Goal: Task Accomplishment & Management: Use online tool/utility

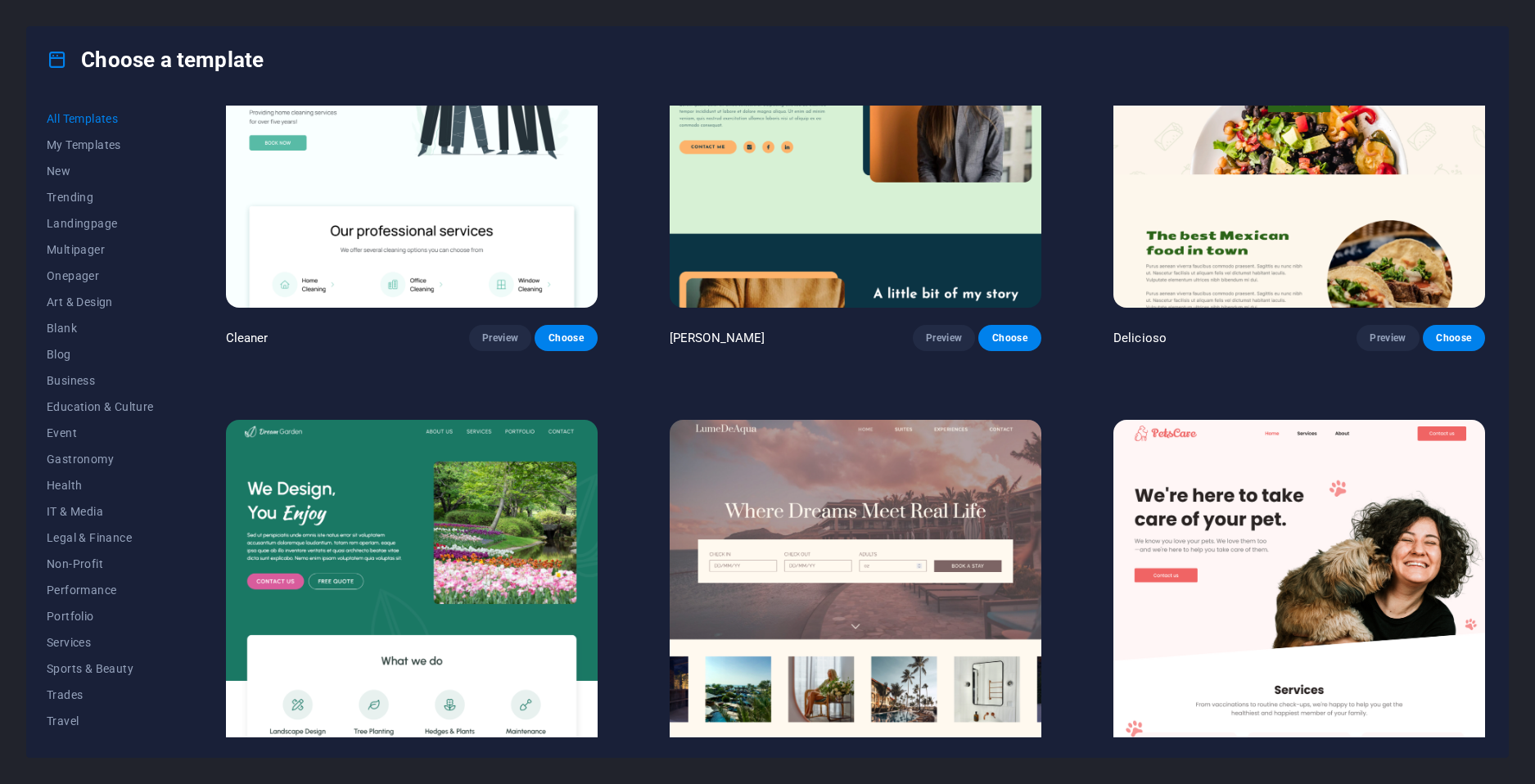
scroll to position [3602, 0]
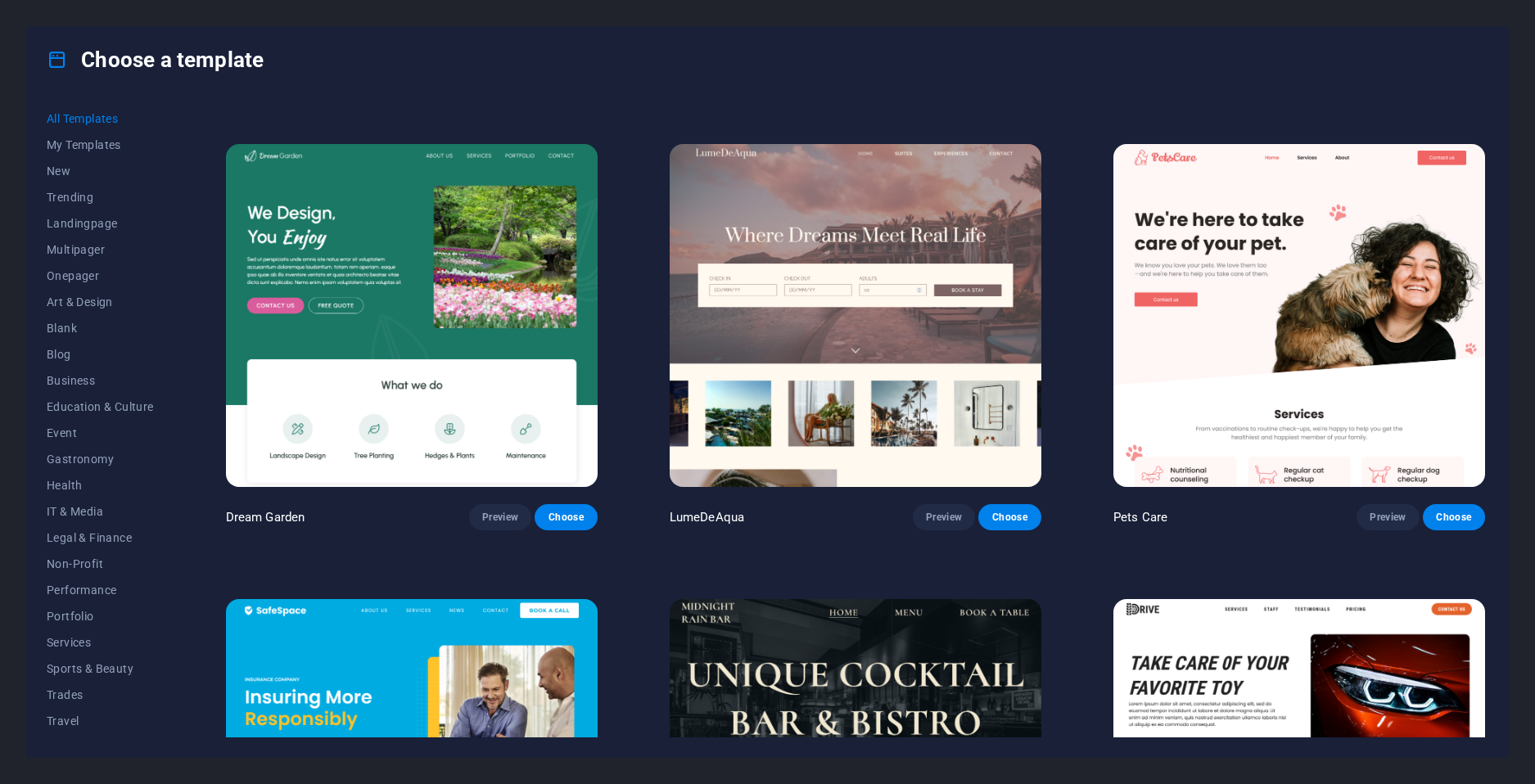
click at [508, 271] on img at bounding box center [412, 315] width 372 height 342
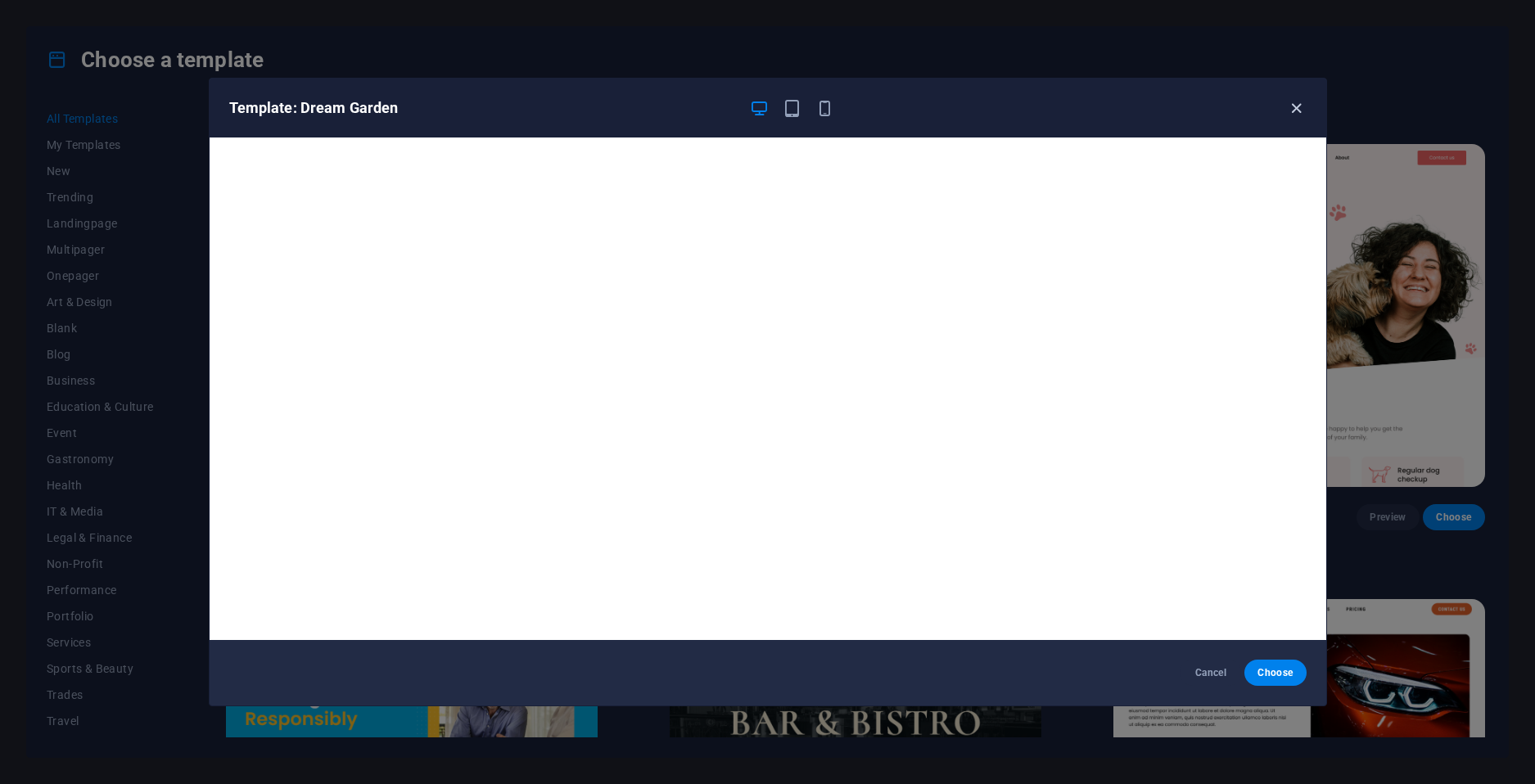
click at [1294, 99] on icon "button" at bounding box center [1296, 108] width 19 height 19
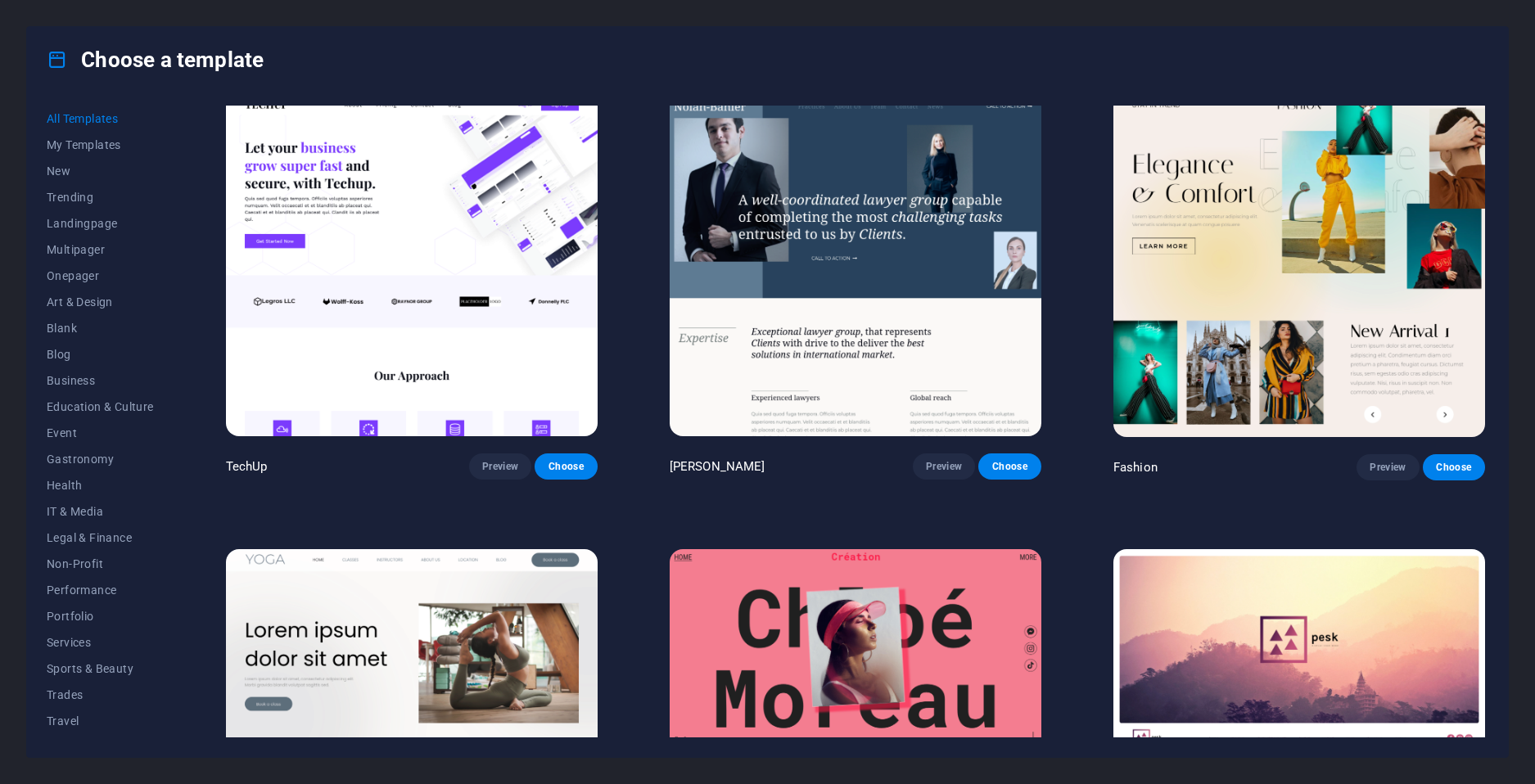
scroll to position [6794, 0]
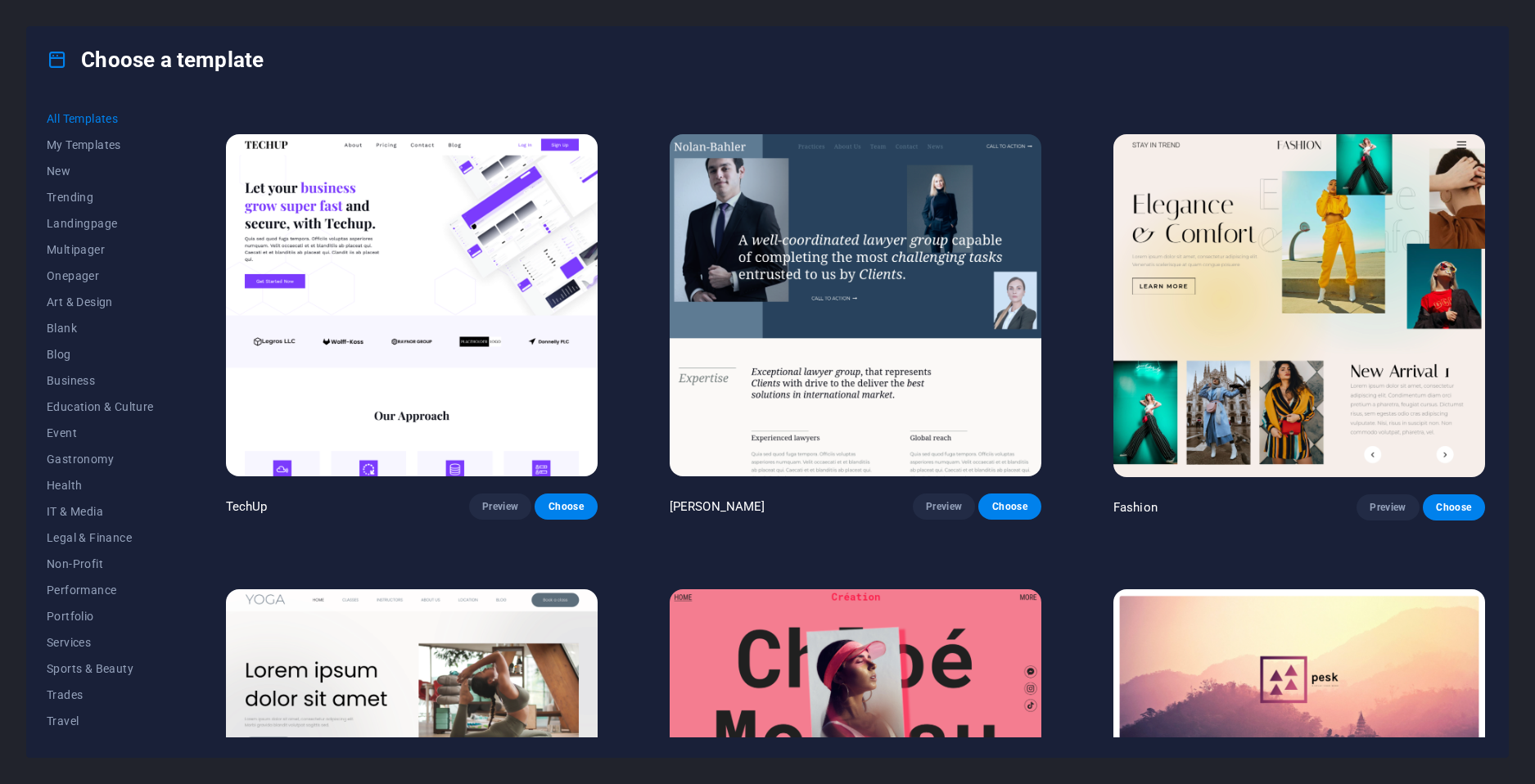
click at [538, 233] on img at bounding box center [412, 305] width 372 height 342
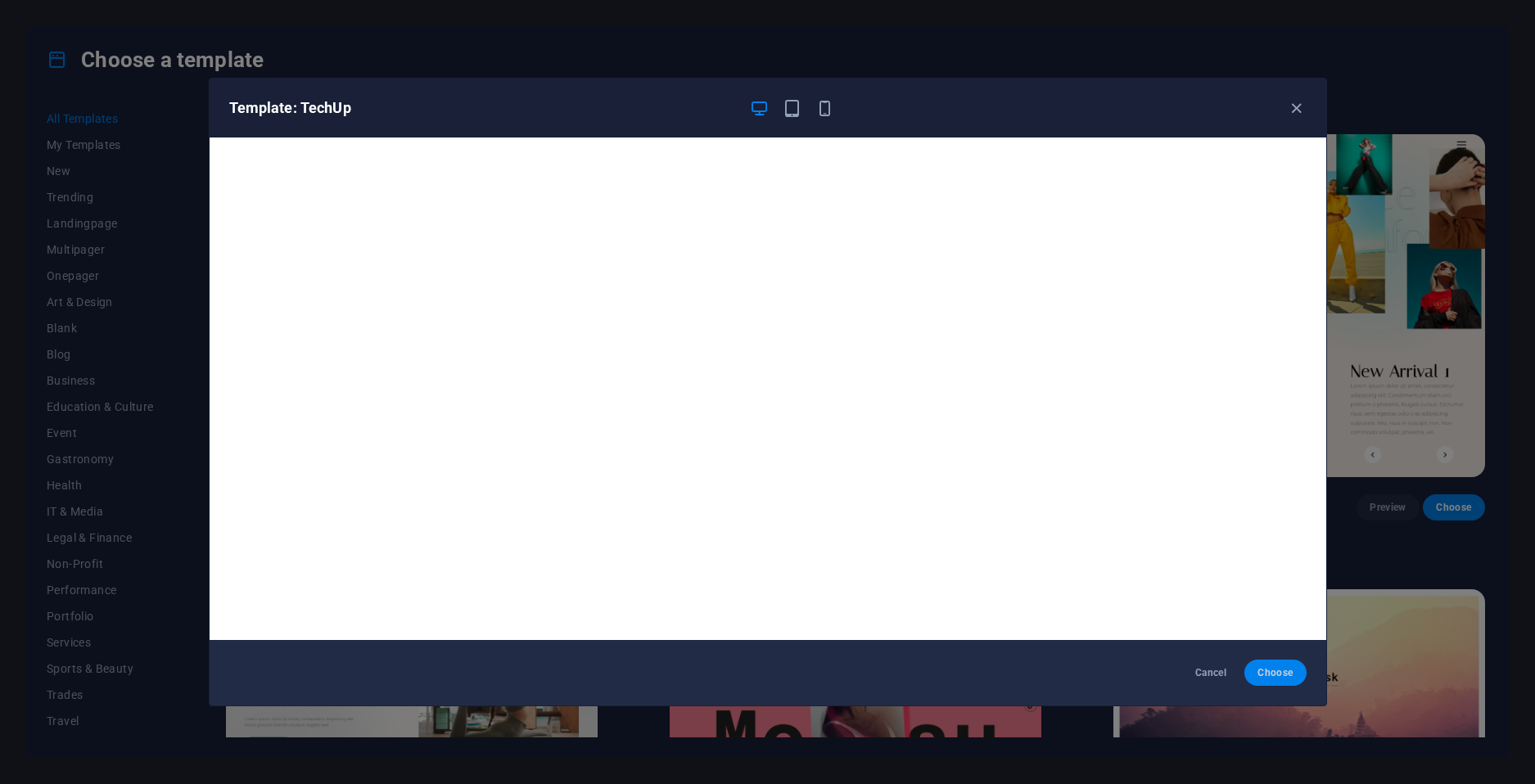
click at [1277, 681] on button "Choose" at bounding box center [1275, 672] width 62 height 26
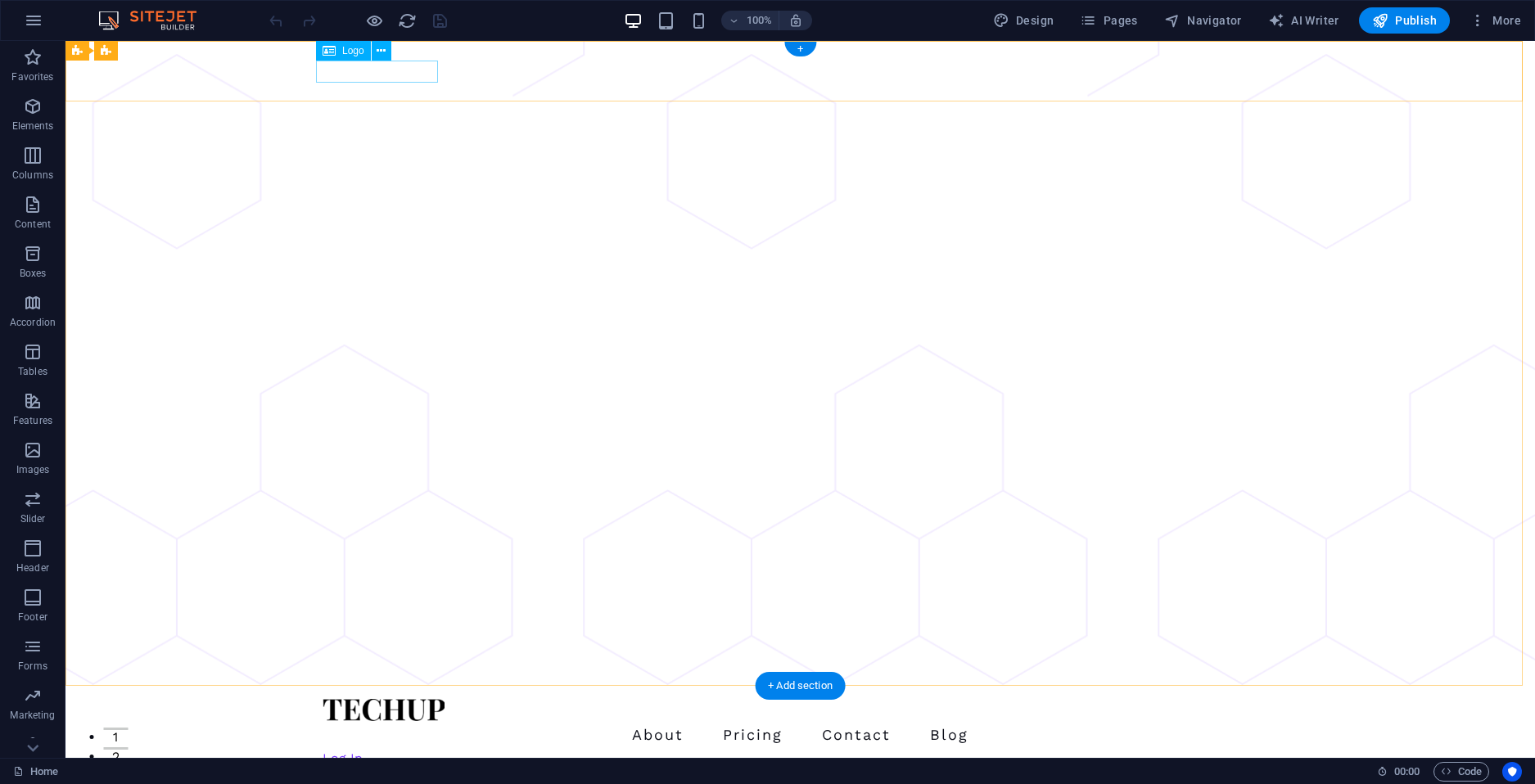
click at [408, 699] on div at bounding box center [801, 710] width 957 height 22
click at [120, 686] on div "About Pricing Contact Blog Log In Sign Up Menu" at bounding box center [800, 750] width 1470 height 130
select select "px"
click at [417, 699] on div at bounding box center [801, 710] width 957 height 22
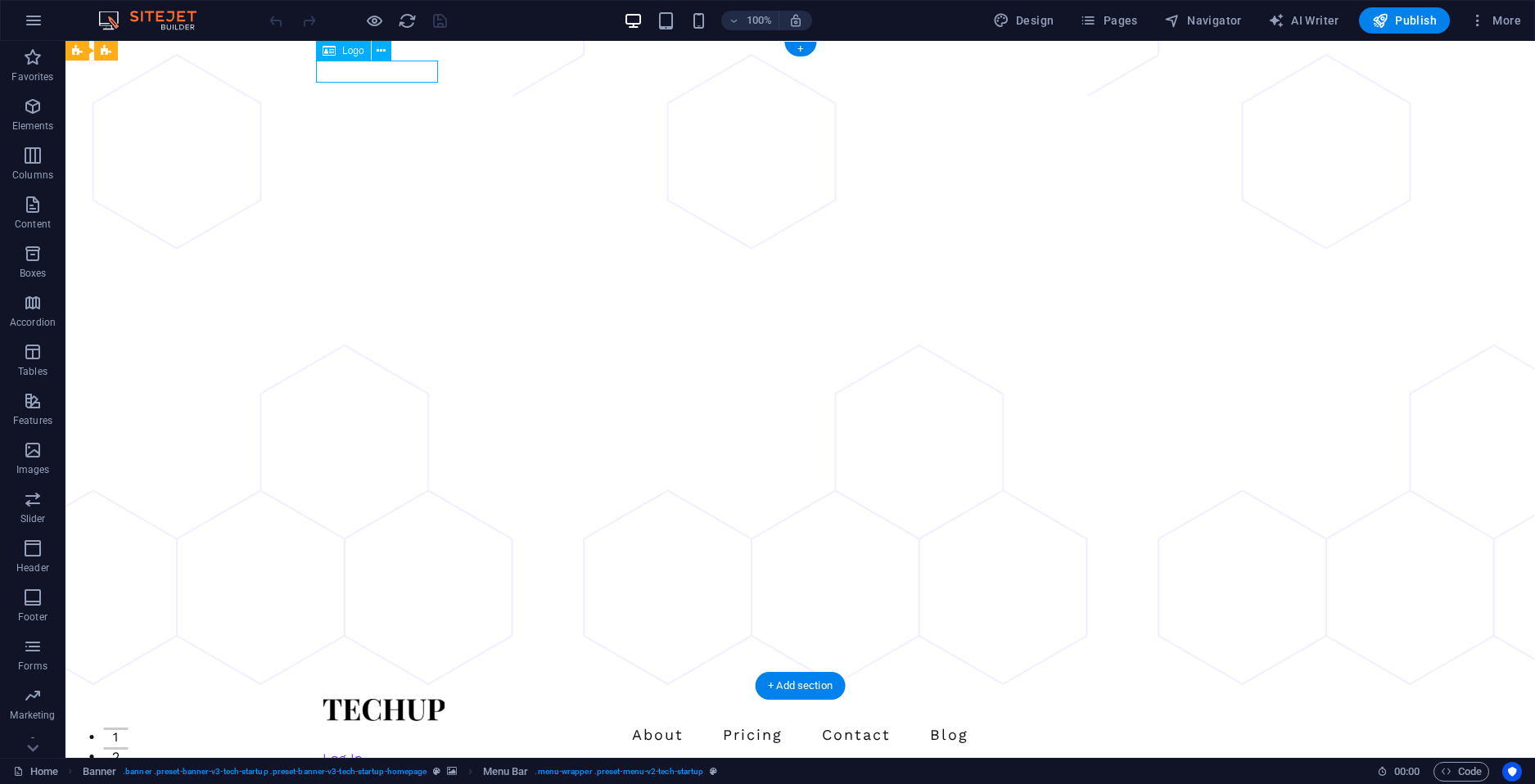
click at [417, 699] on div at bounding box center [801, 710] width 957 height 22
select select "px"
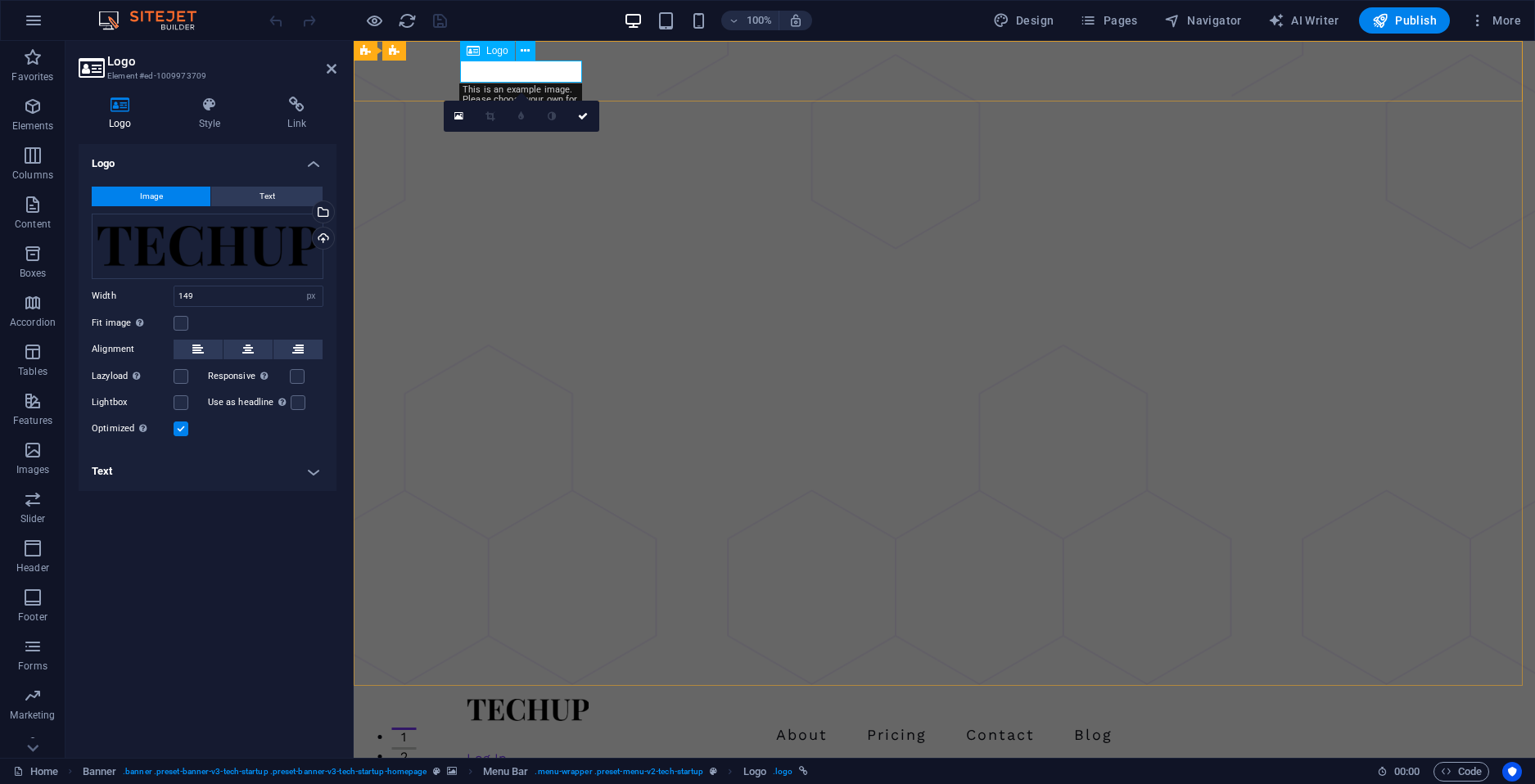
click at [516, 699] on div at bounding box center [945, 710] width 957 height 22
click at [547, 699] on div at bounding box center [945, 710] width 957 height 22
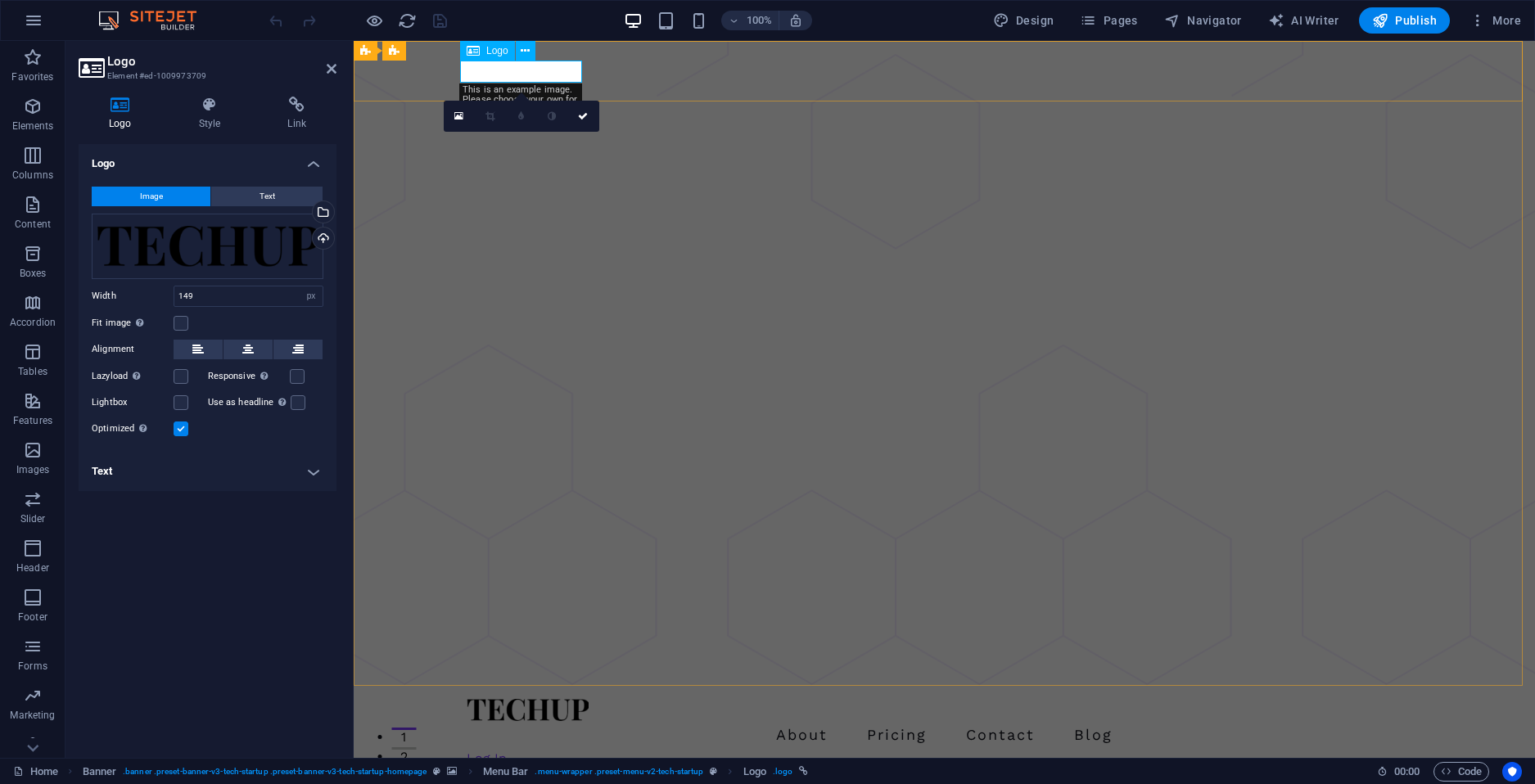
click at [547, 699] on div at bounding box center [945, 710] width 957 height 22
click at [561, 699] on div at bounding box center [945, 710] width 957 height 22
click at [562, 699] on div at bounding box center [945, 710] width 957 height 22
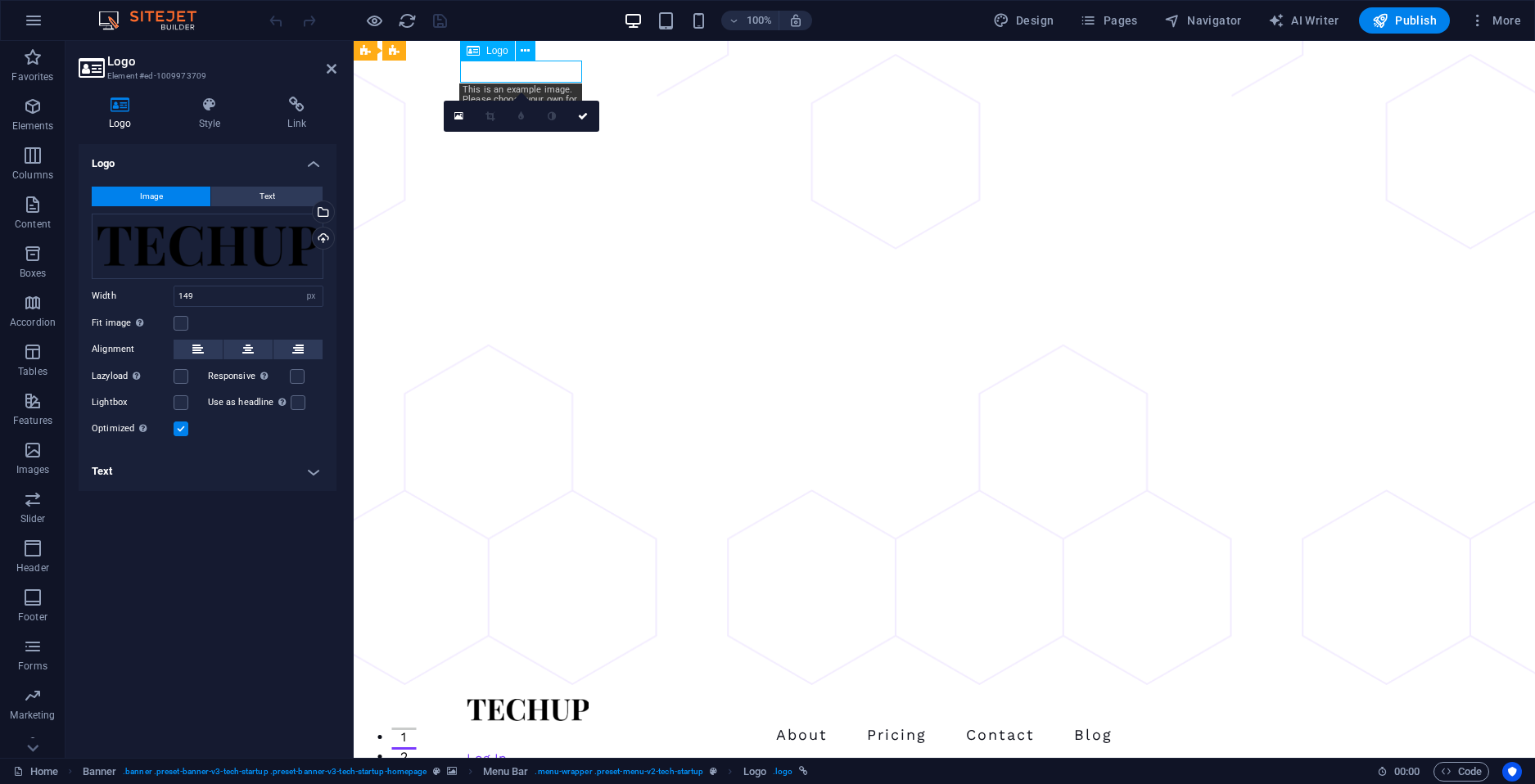
click at [553, 699] on div at bounding box center [945, 710] width 957 height 22
click at [554, 699] on div at bounding box center [945, 710] width 957 height 22
click at [172, 255] on div "Drag files here, click to choose files or select files from Files or our free s…" at bounding box center [207, 246] width 231 height 65
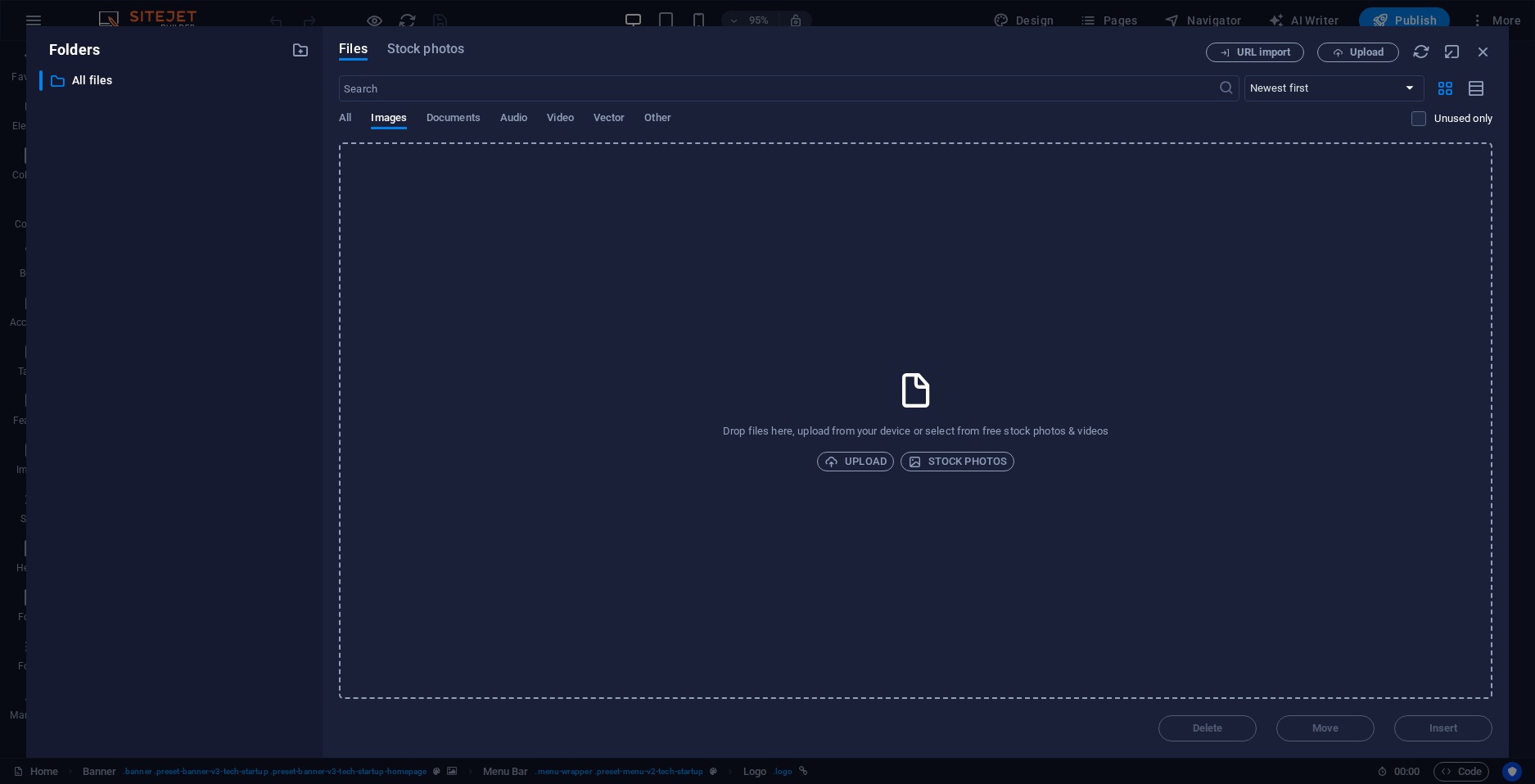
click at [172, 255] on div "​ All files All files" at bounding box center [174, 407] width 271 height 674
click at [1492, 54] on div "Files Stock photos URL import Upload ​ Newest first Oldest first Name (A-Z) Nam…" at bounding box center [915, 392] width 1186 height 731
drag, startPoint x: 1485, startPoint y: 52, endPoint x: 608, endPoint y: 96, distance: 878.1
click at [1485, 52] on icon "button" at bounding box center [1484, 52] width 18 height 18
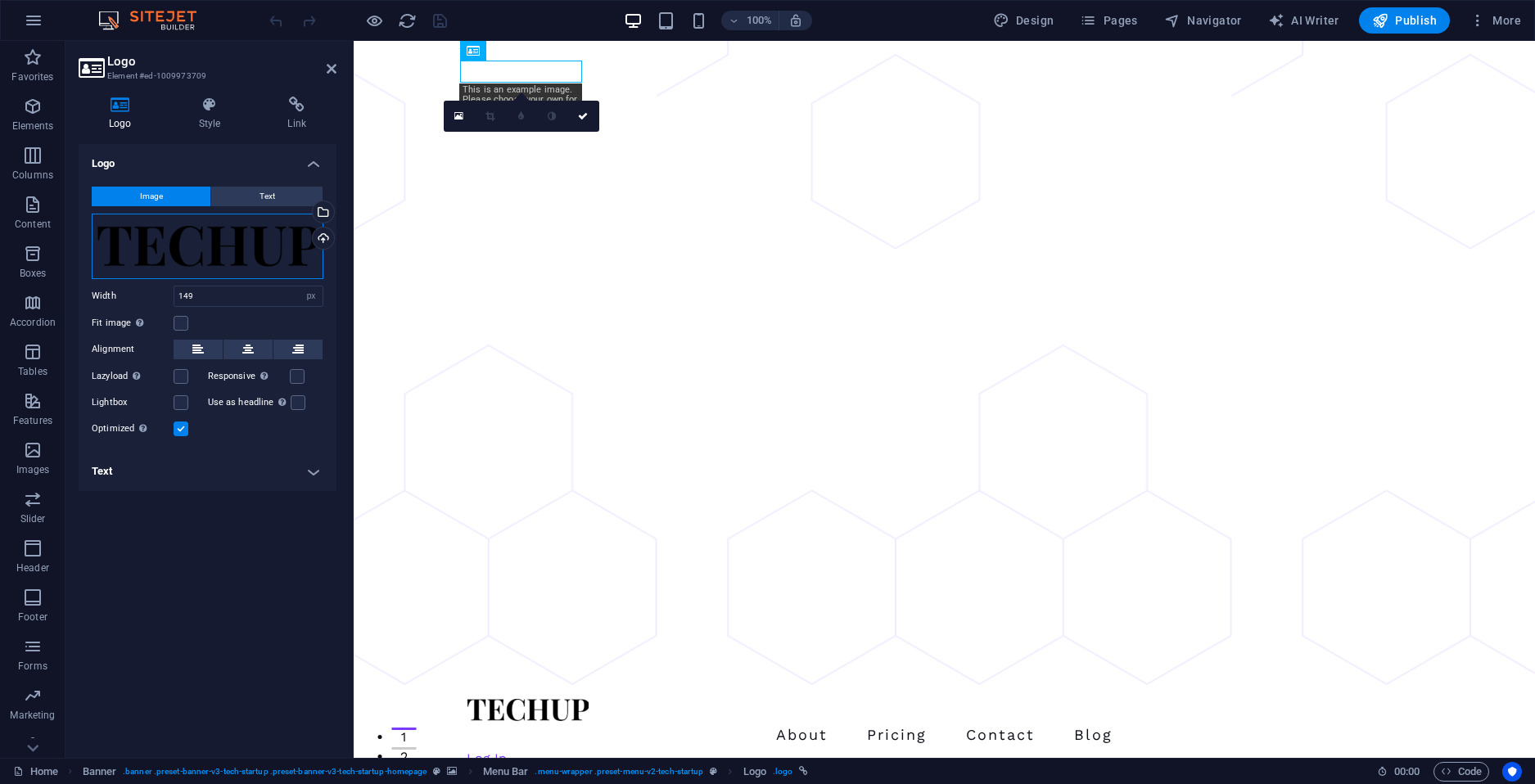
click at [234, 256] on div "Drag files here, click to choose files or select files from Files or our free s…" at bounding box center [207, 246] width 231 height 65
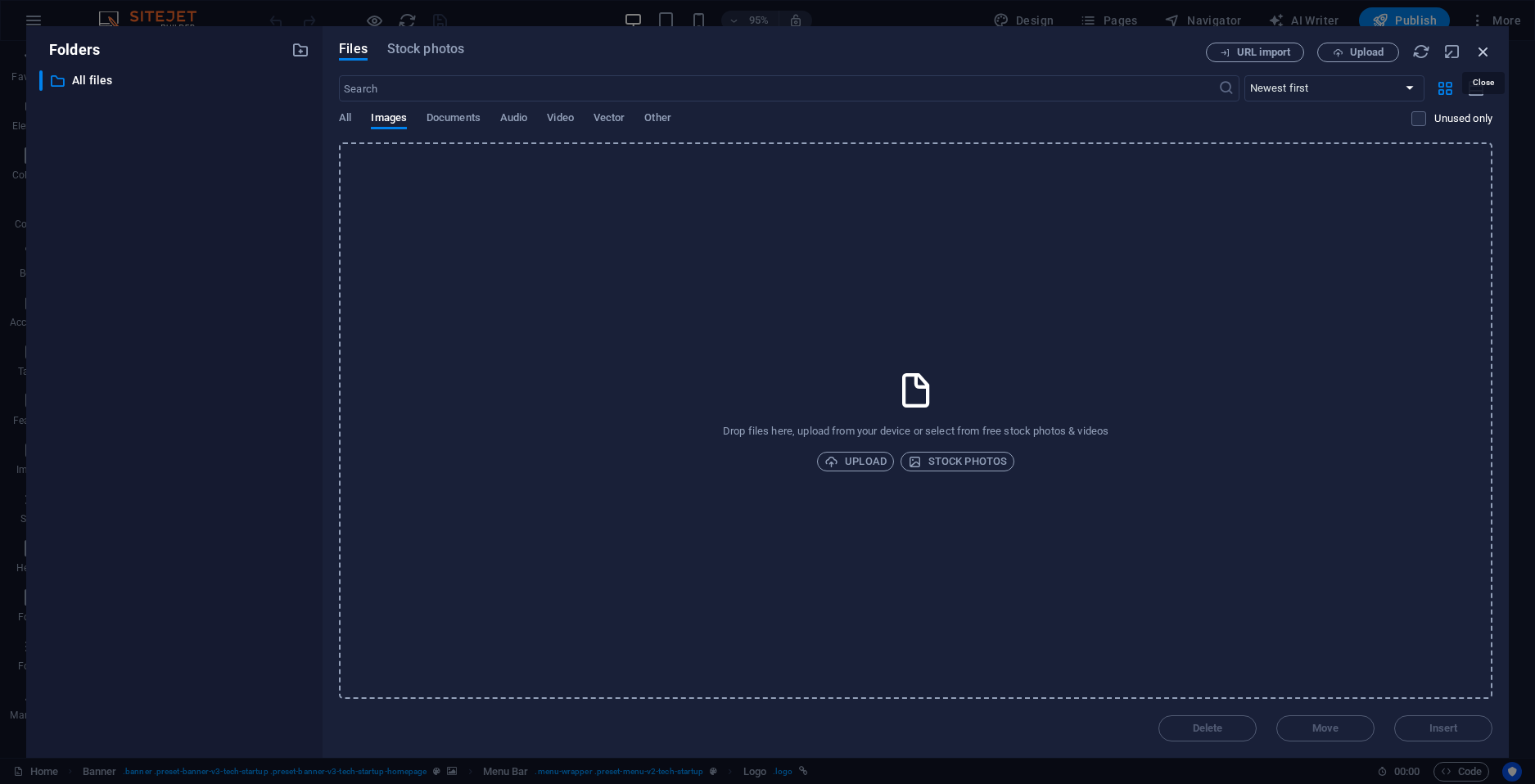
click at [1476, 45] on icon "button" at bounding box center [1484, 52] width 18 height 18
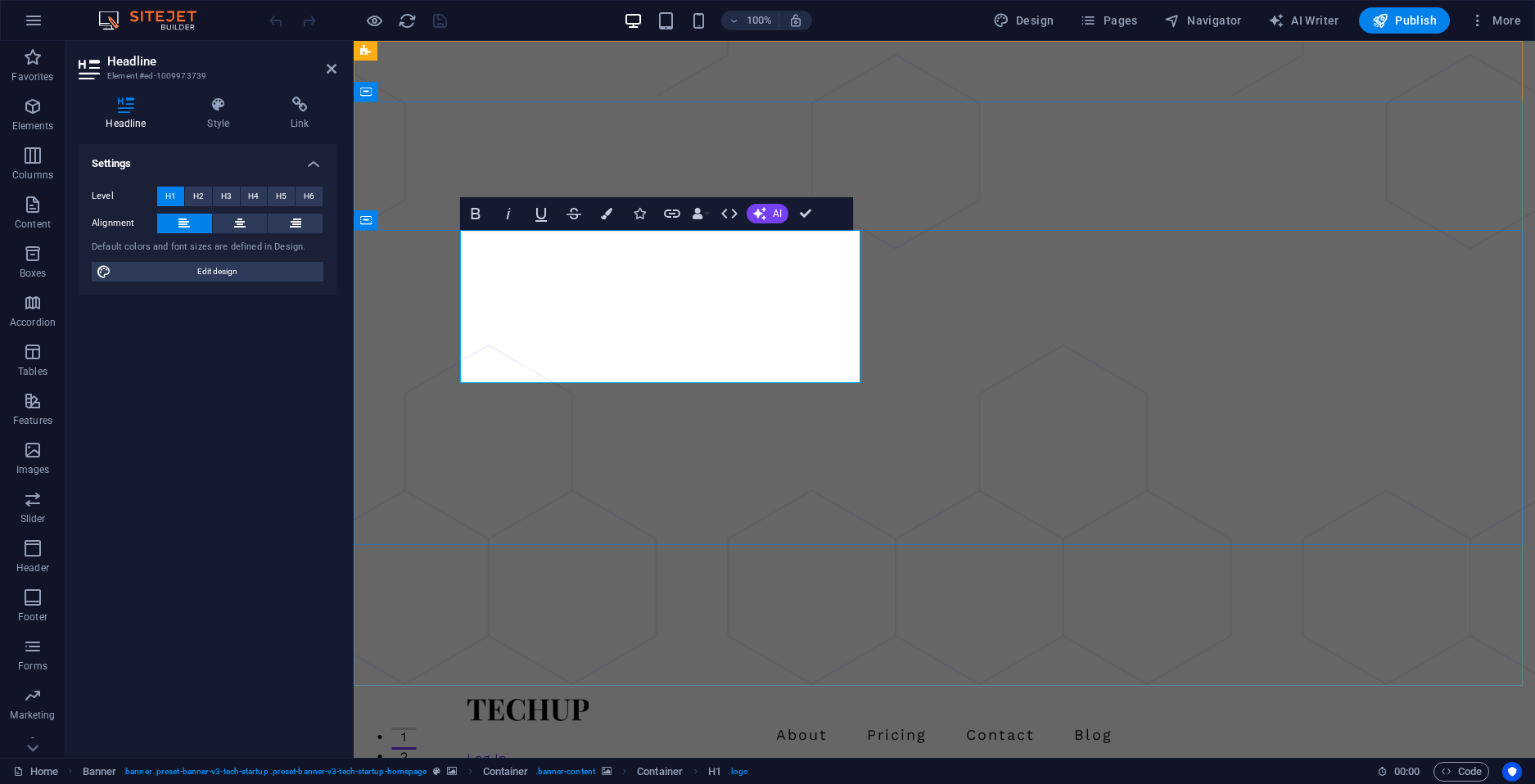
drag, startPoint x: 963, startPoint y: 398, endPoint x: 940, endPoint y: 382, distance: 28.0
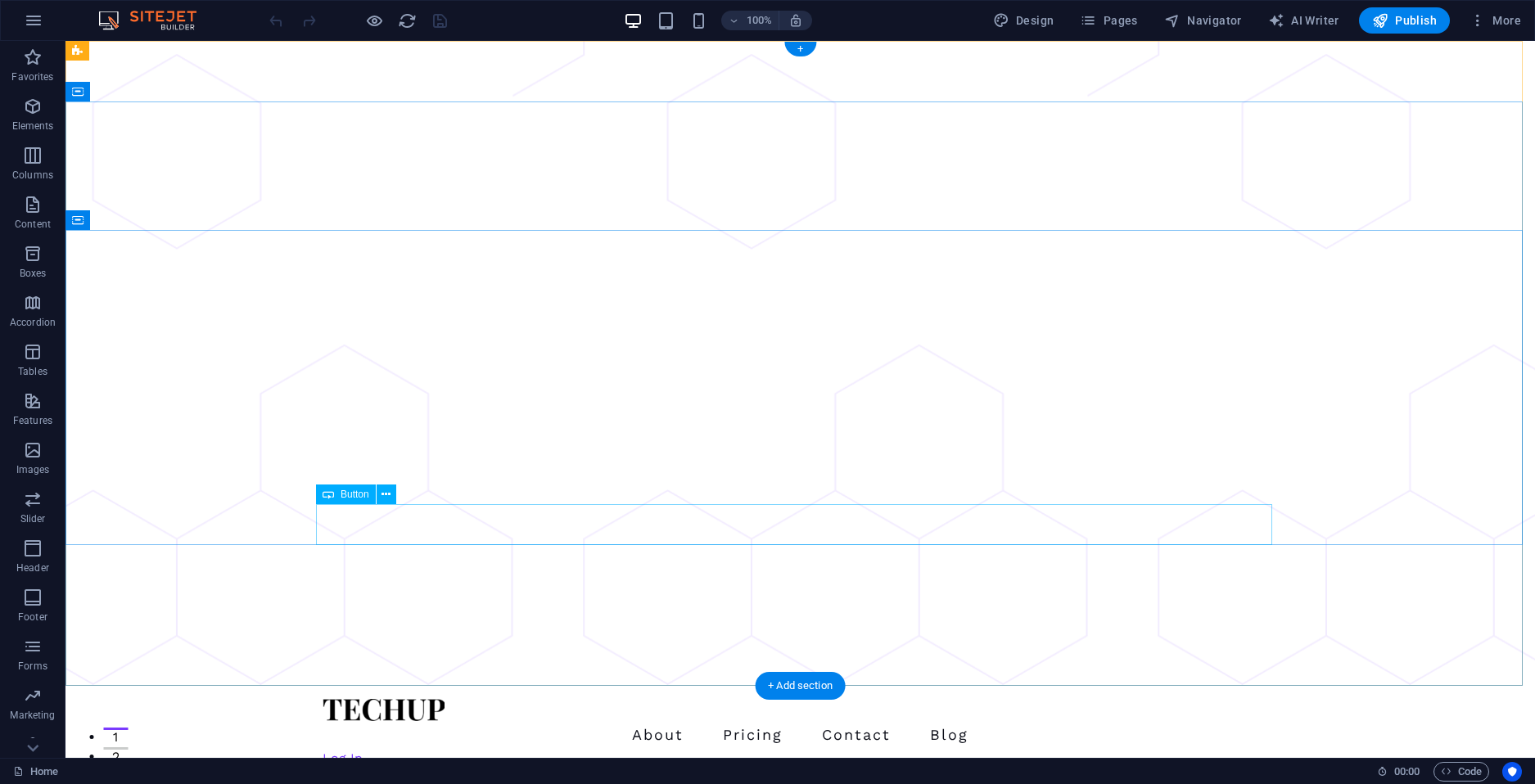
select select "px"
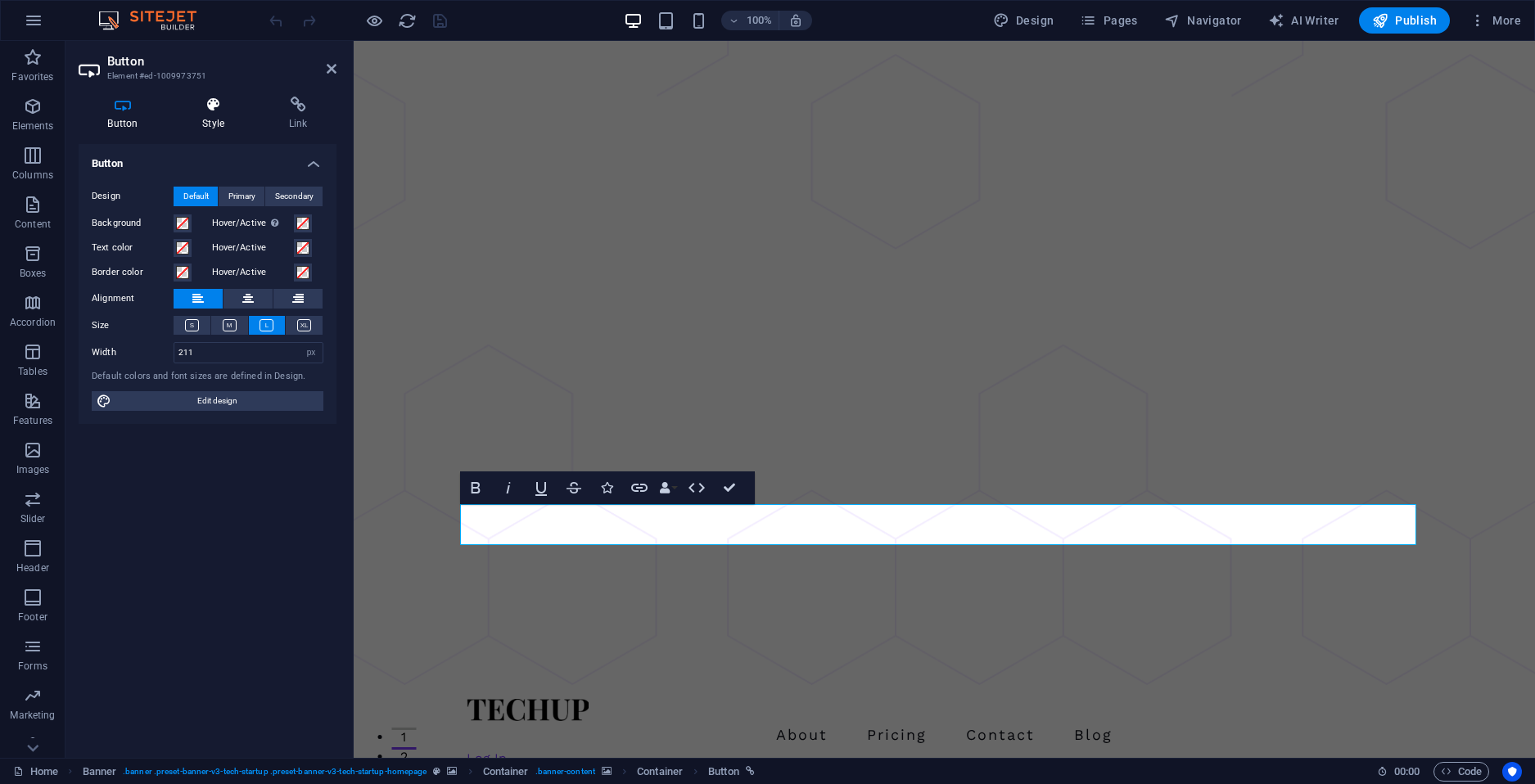
click at [217, 128] on h4 "Style" at bounding box center [217, 113] width 87 height 34
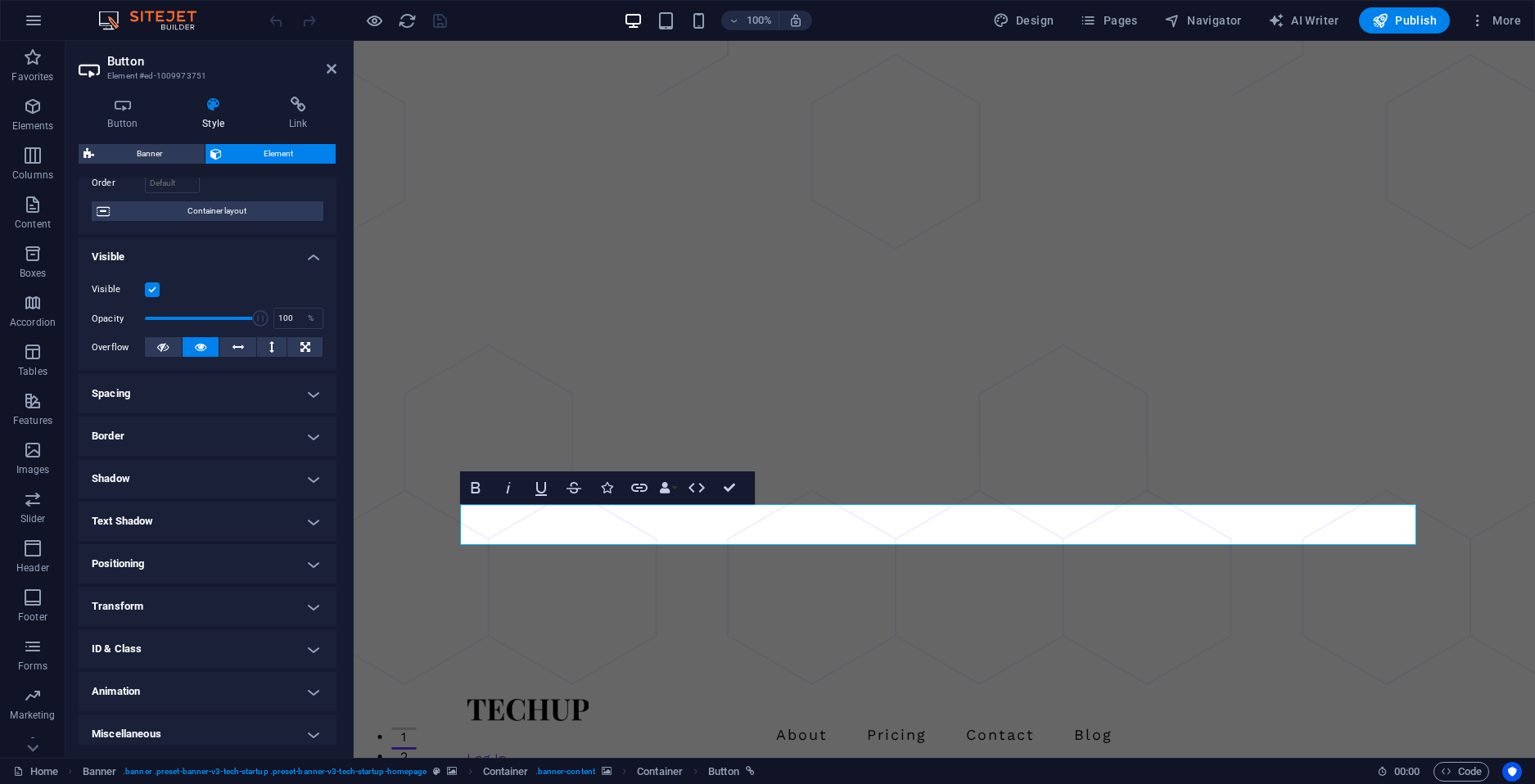
scroll to position [124, 0]
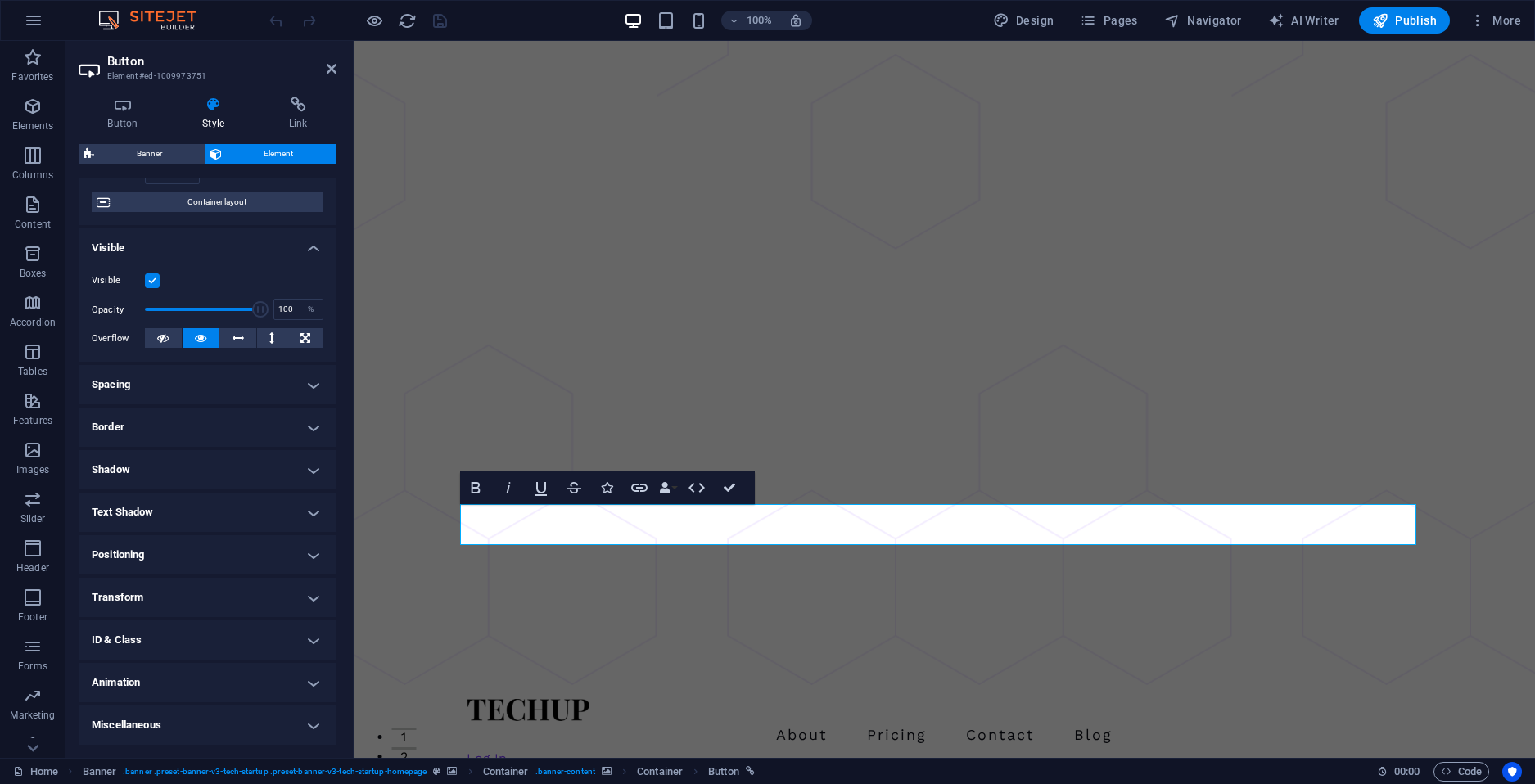
click at [299, 380] on h4 "Spacing" at bounding box center [208, 384] width 258 height 39
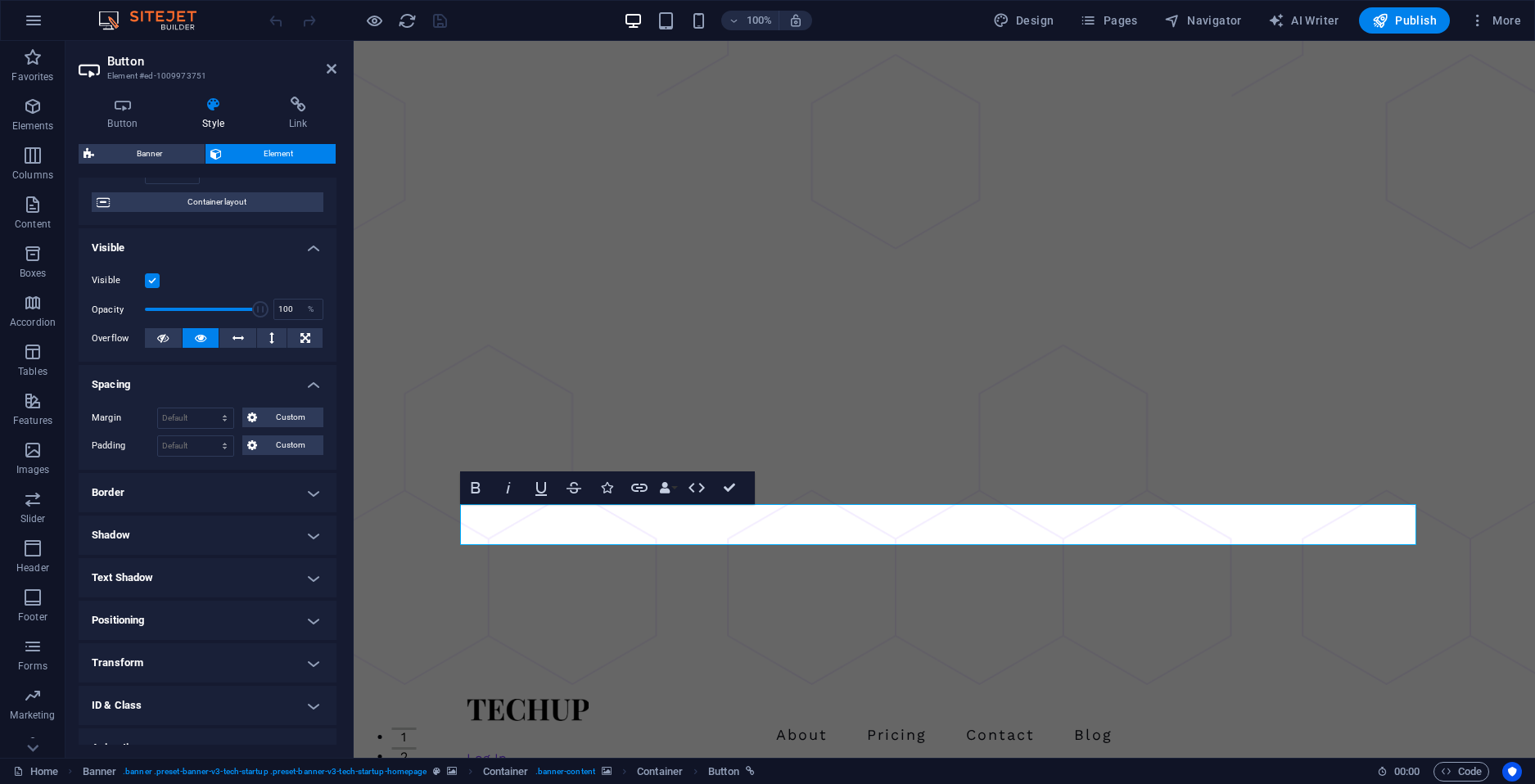
click at [325, 488] on h4 "Border" at bounding box center [208, 492] width 258 height 39
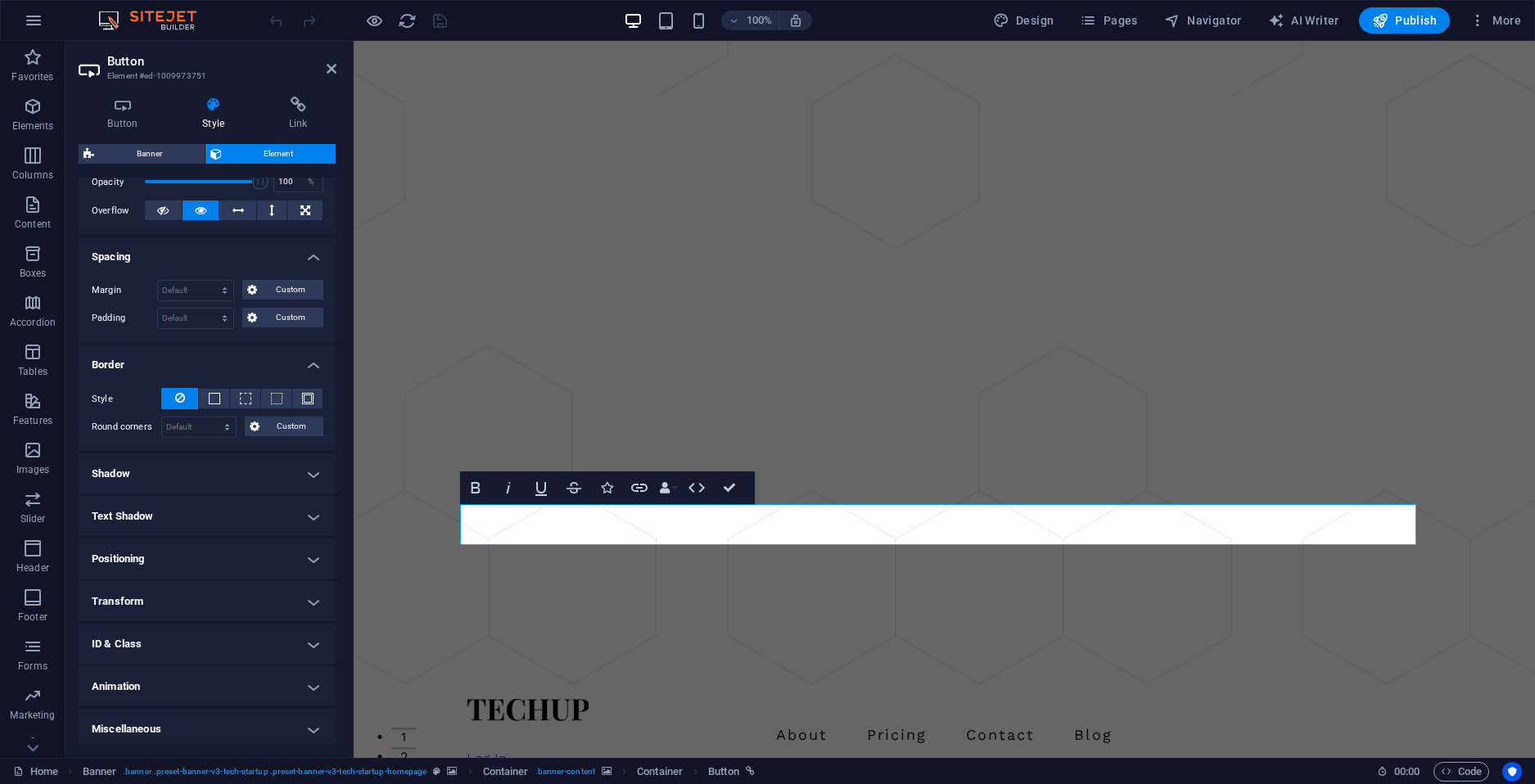
scroll to position [256, 0]
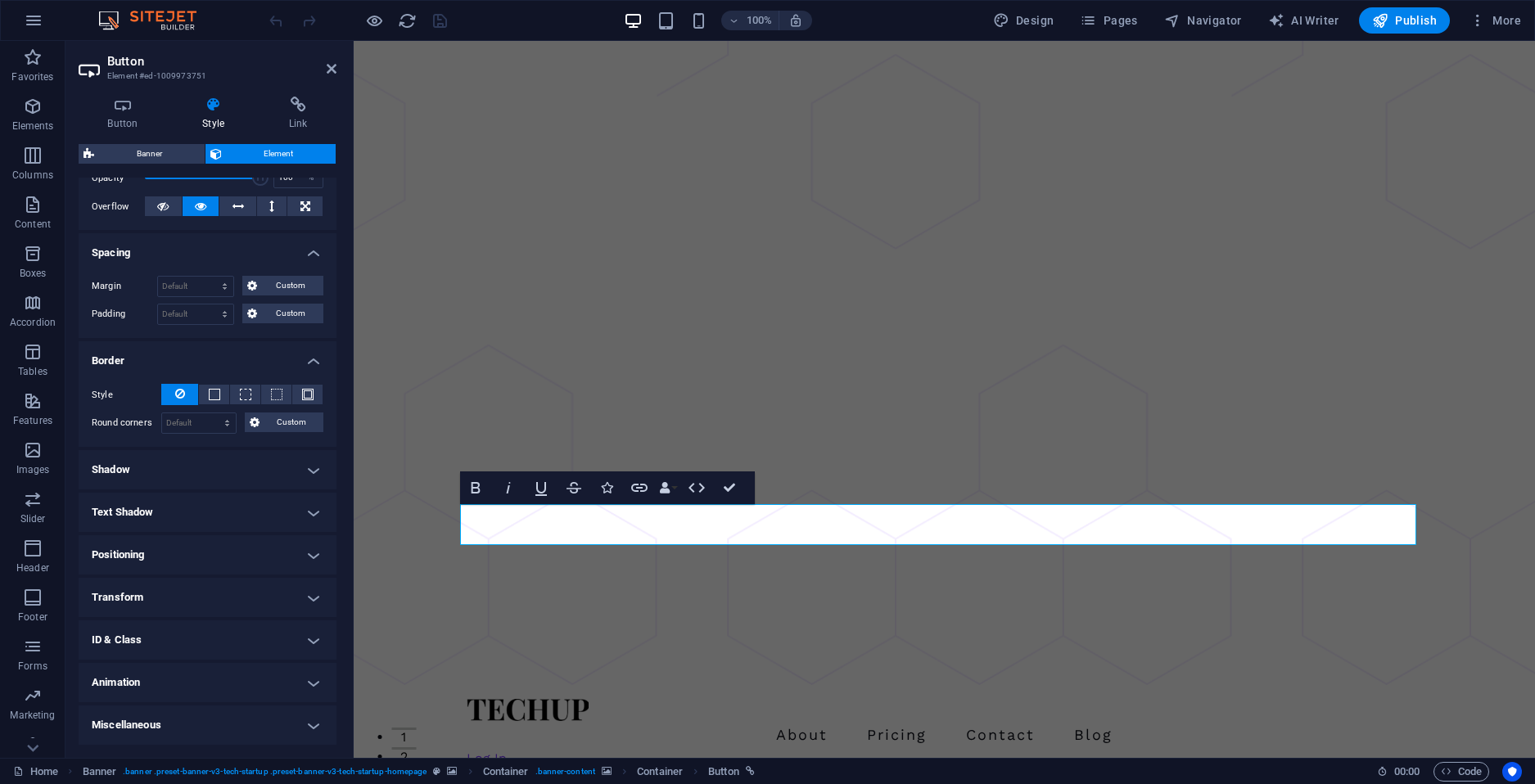
click at [322, 456] on h4 "Shadow" at bounding box center [208, 469] width 258 height 39
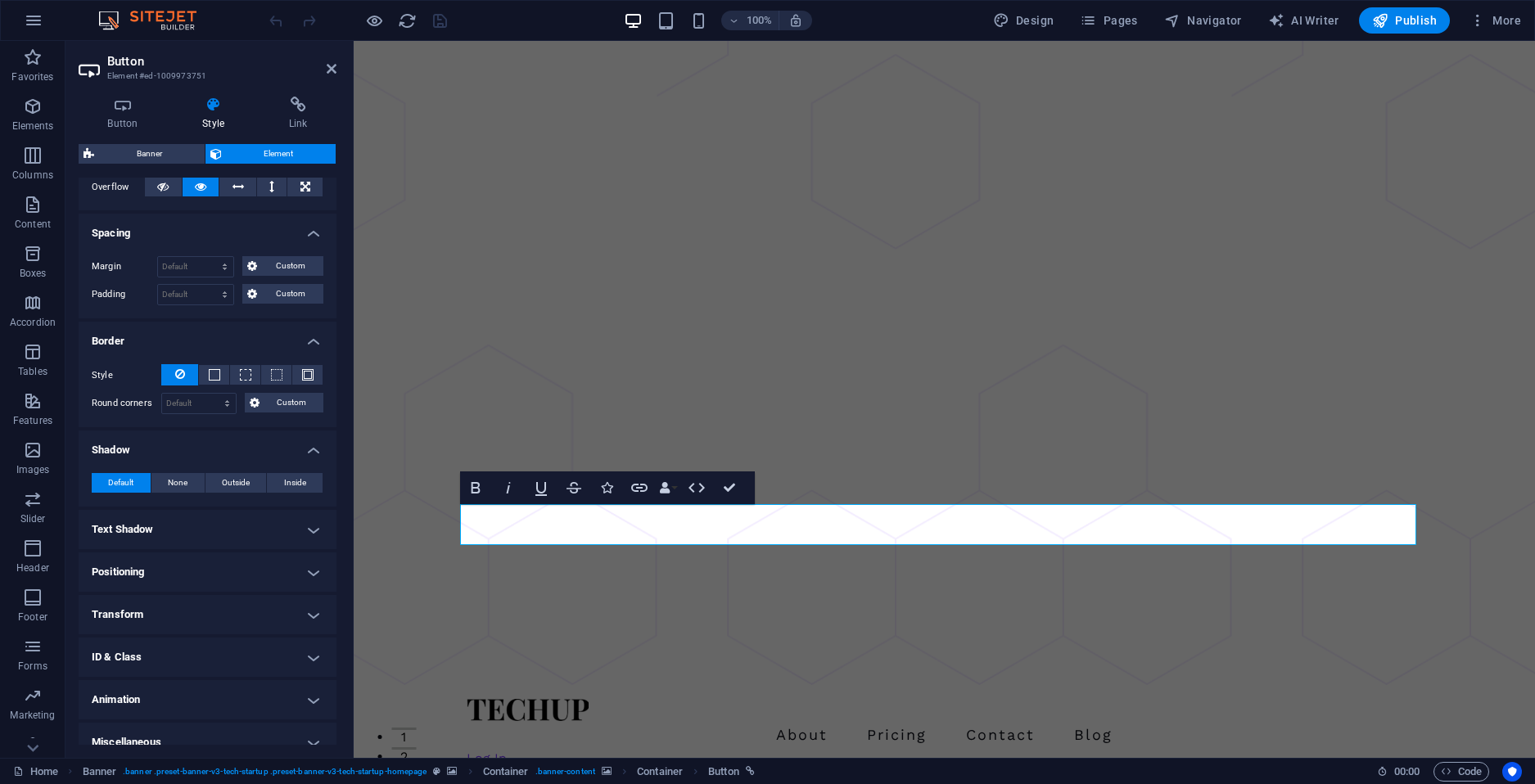
scroll to position [293, 0]
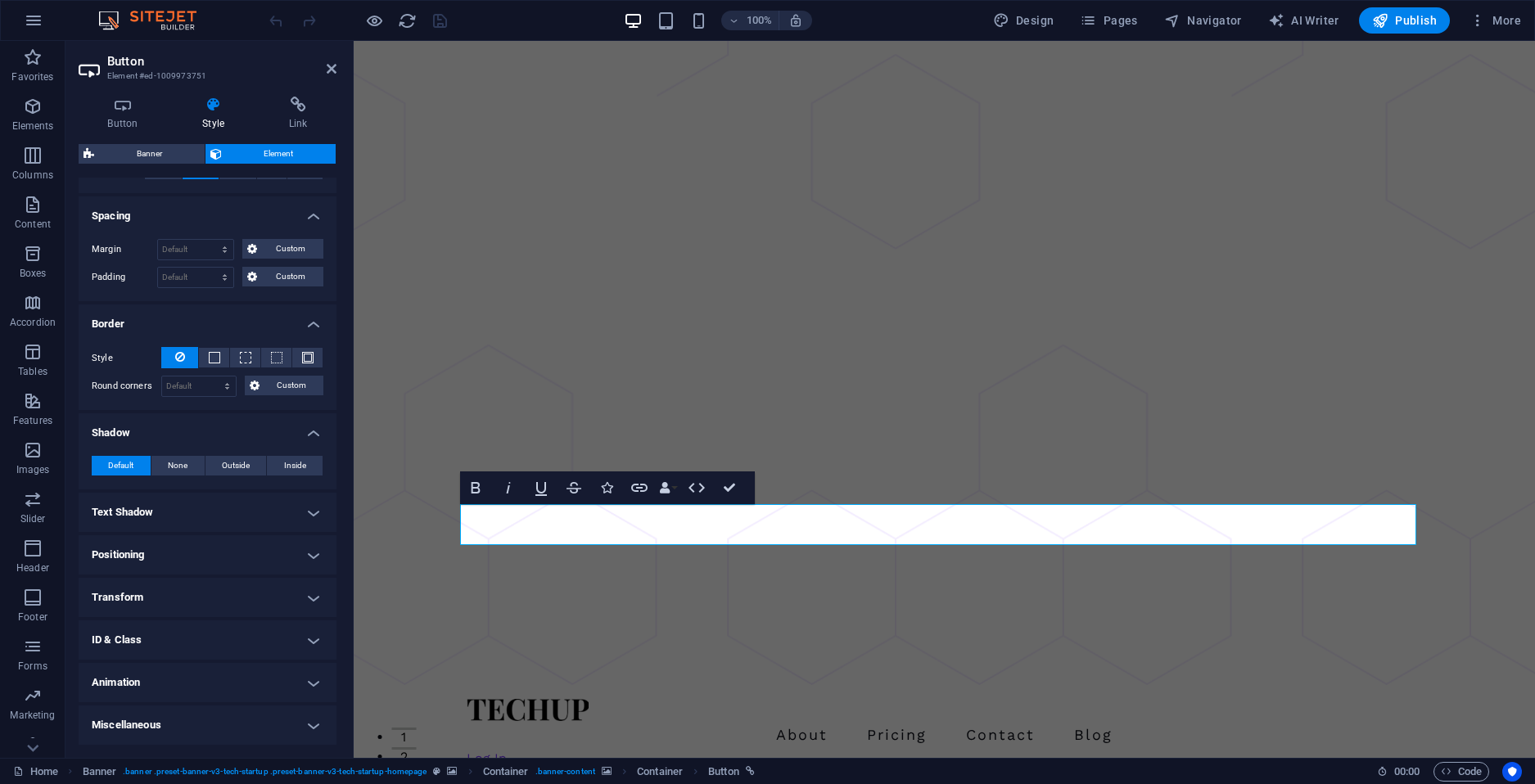
click at [311, 498] on h4 "Text Shadow" at bounding box center [208, 512] width 258 height 39
click at [310, 573] on h4 "Positioning" at bounding box center [208, 592] width 258 height 39
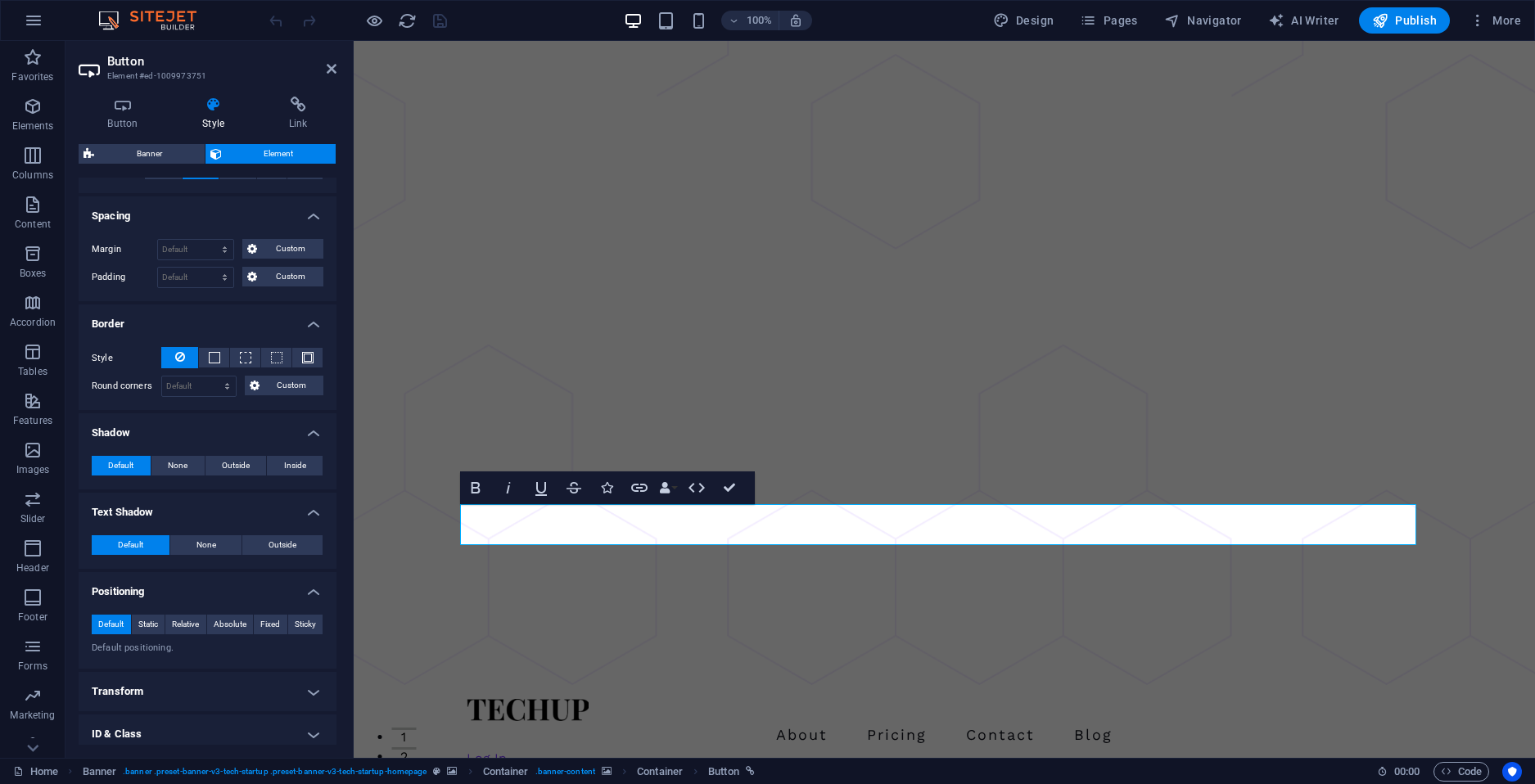
click at [316, 681] on h4 "Transform" at bounding box center [208, 691] width 258 height 39
click at [210, 113] on h4 "Style" at bounding box center [217, 113] width 87 height 34
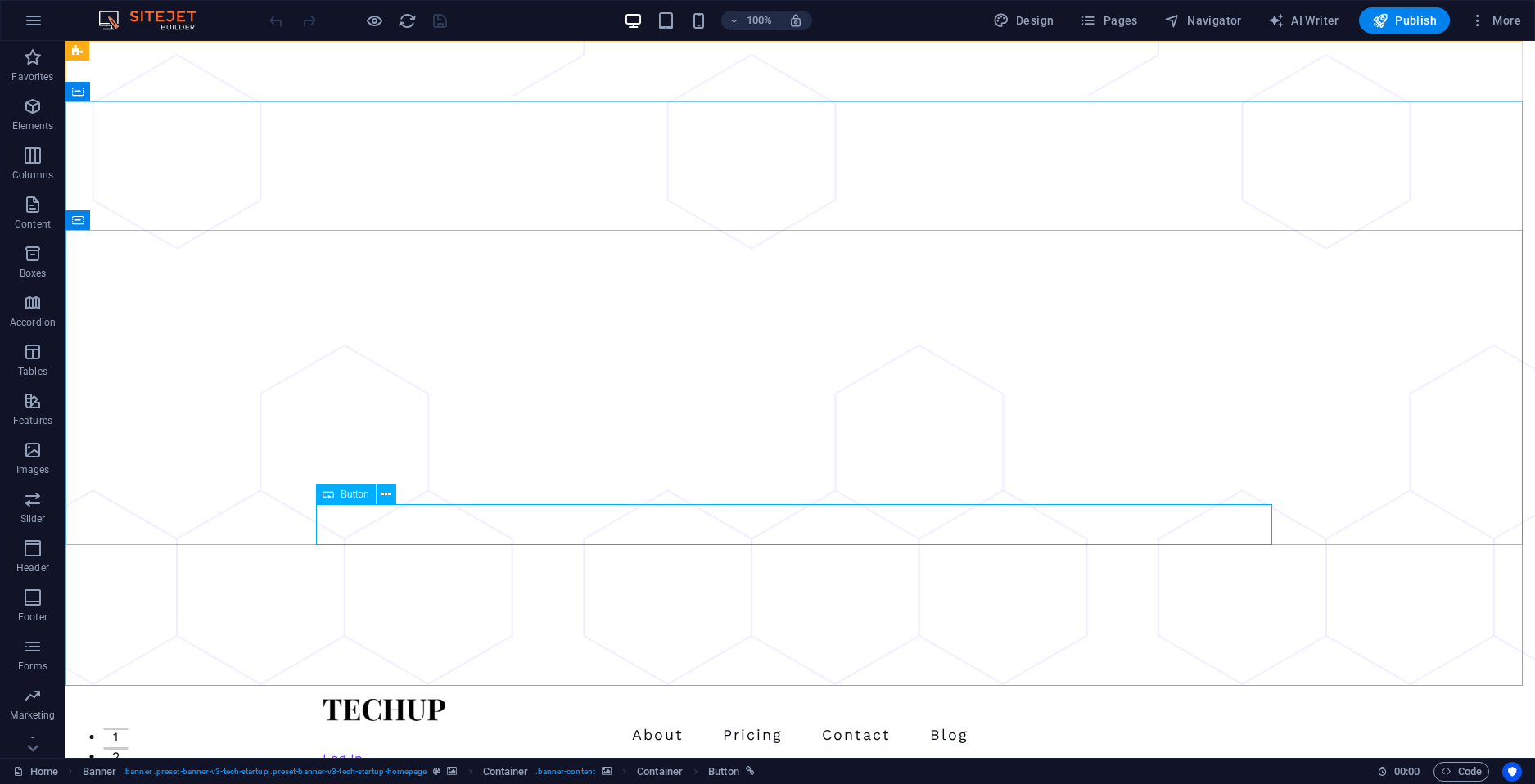
click at [349, 495] on span "Button" at bounding box center [355, 494] width 29 height 10
click at [391, 485] on button at bounding box center [387, 495] width 20 height 20
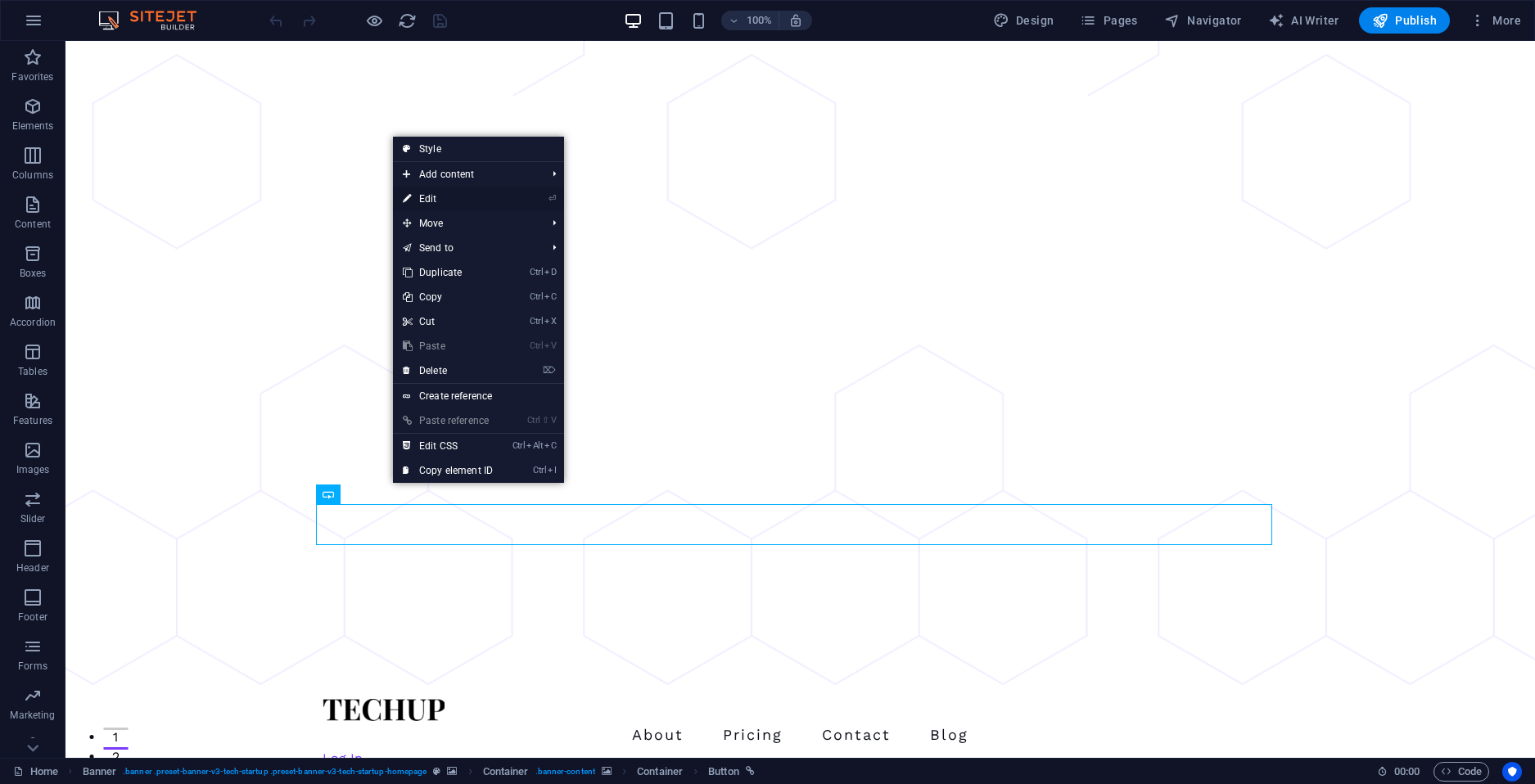
click at [437, 201] on link "⏎ Edit" at bounding box center [448, 199] width 110 height 24
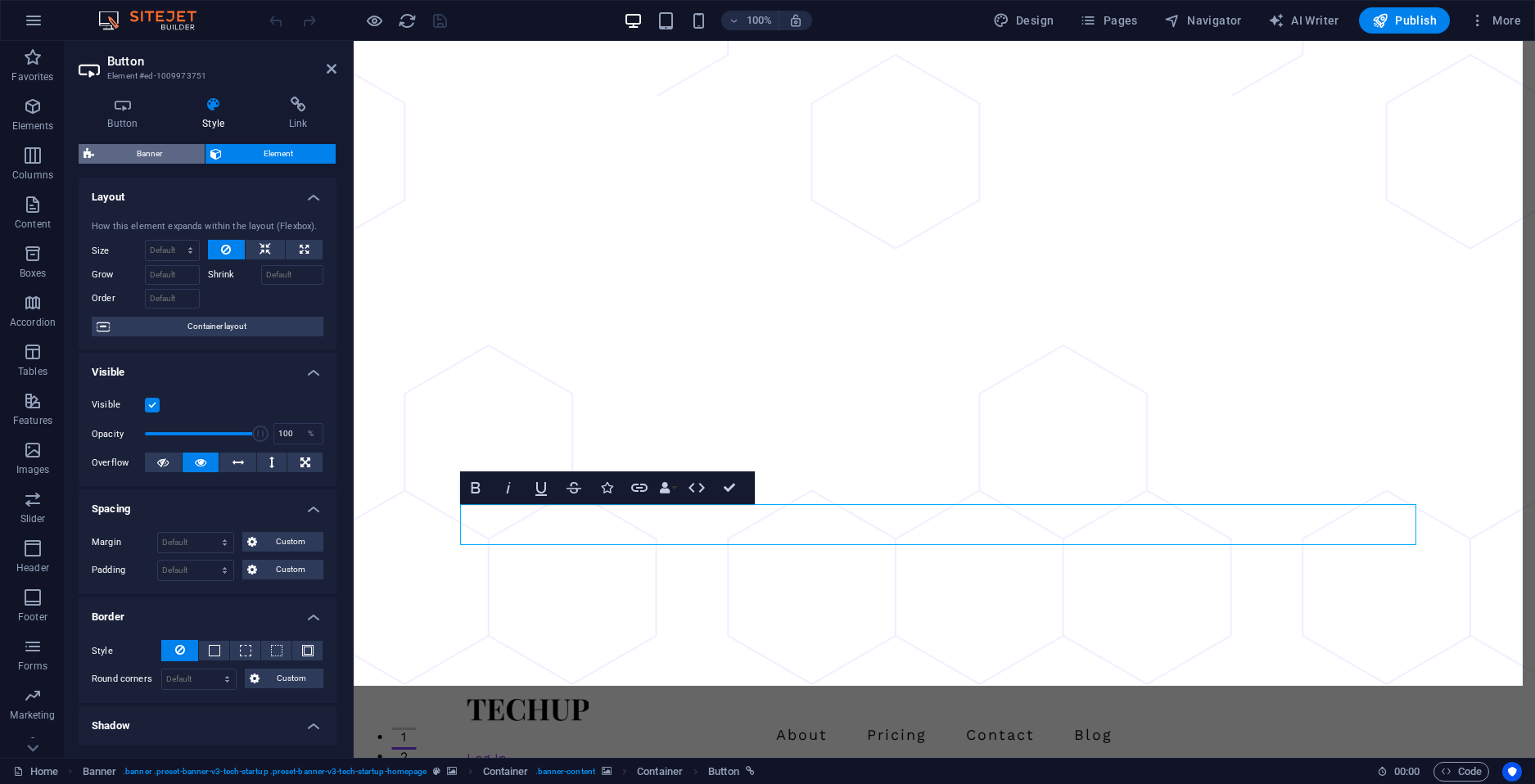
click at [138, 154] on span "Banner" at bounding box center [149, 154] width 101 height 20
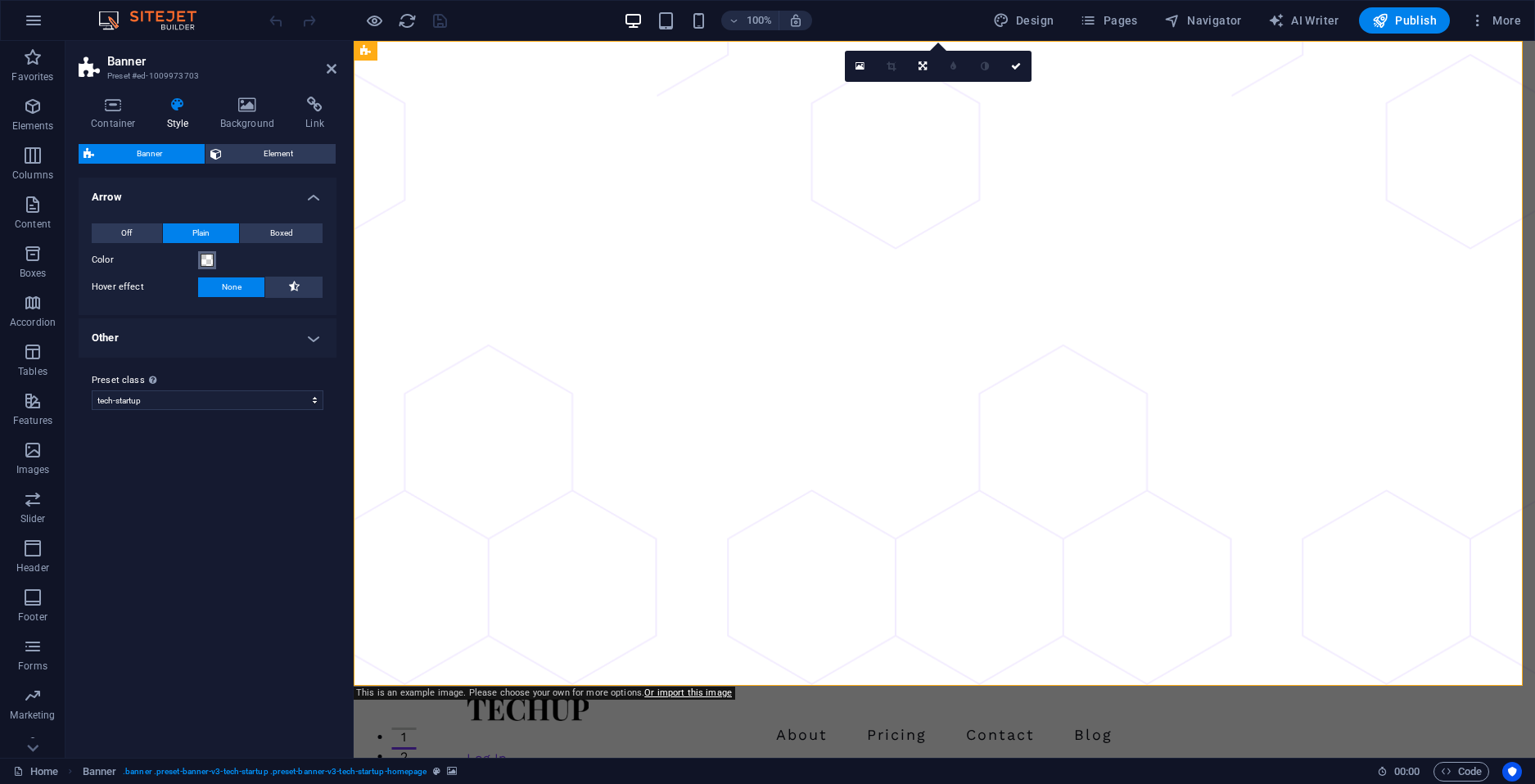
click at [204, 268] on button "Color" at bounding box center [207, 260] width 18 height 18
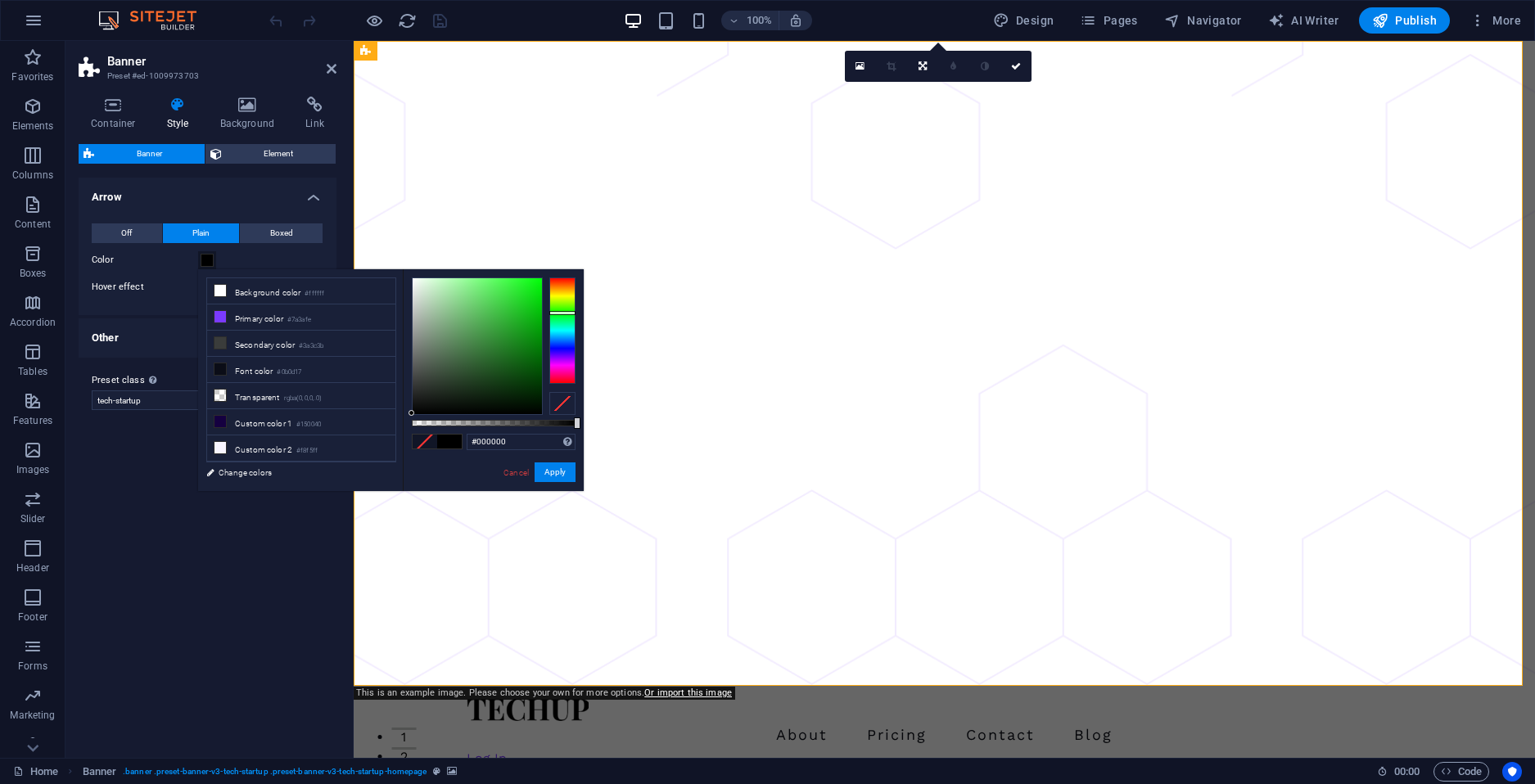
click at [561, 313] on div at bounding box center [562, 330] width 26 height 106
drag, startPoint x: 486, startPoint y: 333, endPoint x: 529, endPoint y: 285, distance: 64.4
click at [529, 285] on div at bounding box center [477, 347] width 130 height 136
click at [227, 632] on div "Variants Default Arrow Off Plain Boxed Color Hover effect None Background Paddi…" at bounding box center [208, 461] width 258 height 567
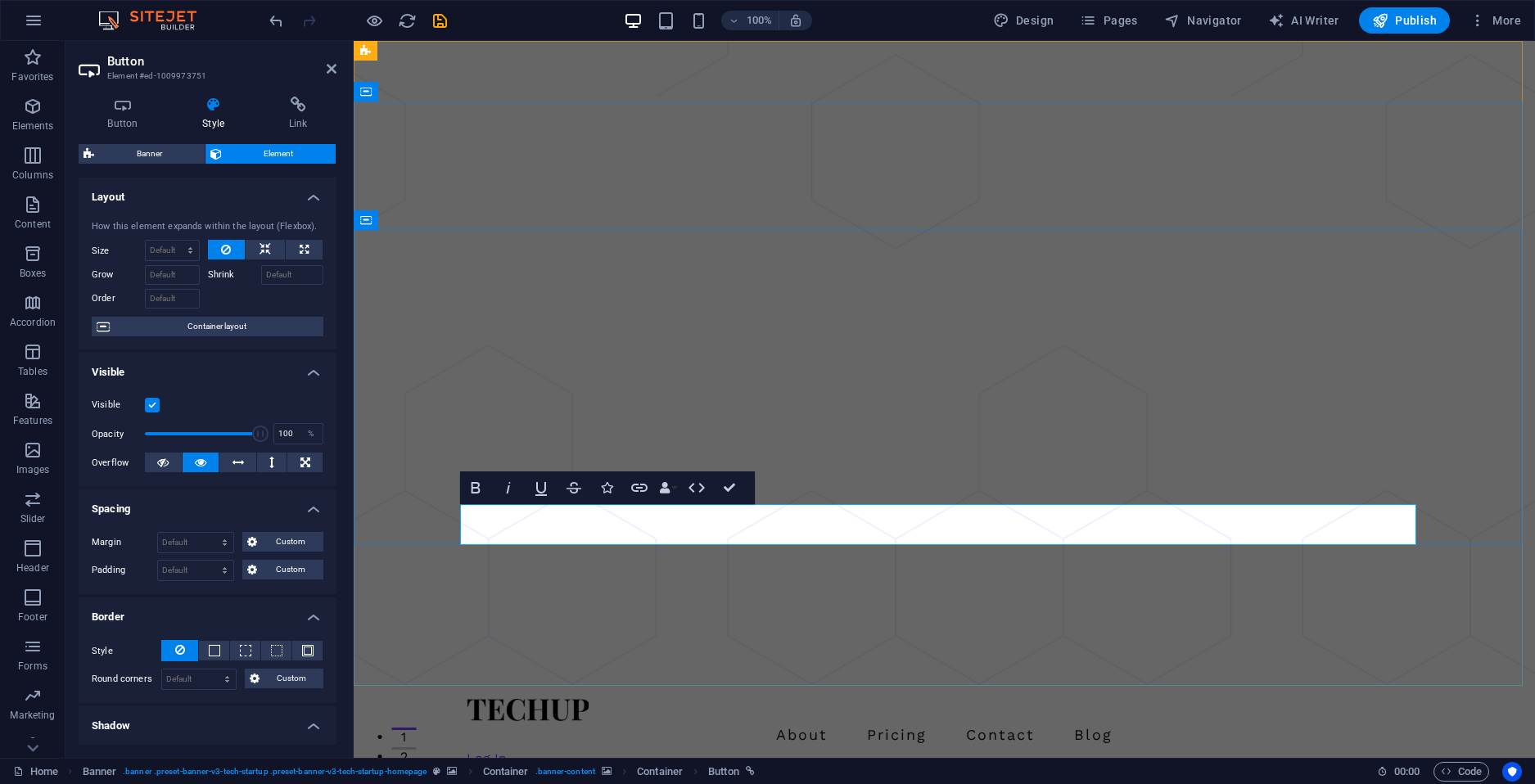
click at [229, 330] on span "Container layout" at bounding box center [216, 327] width 204 height 20
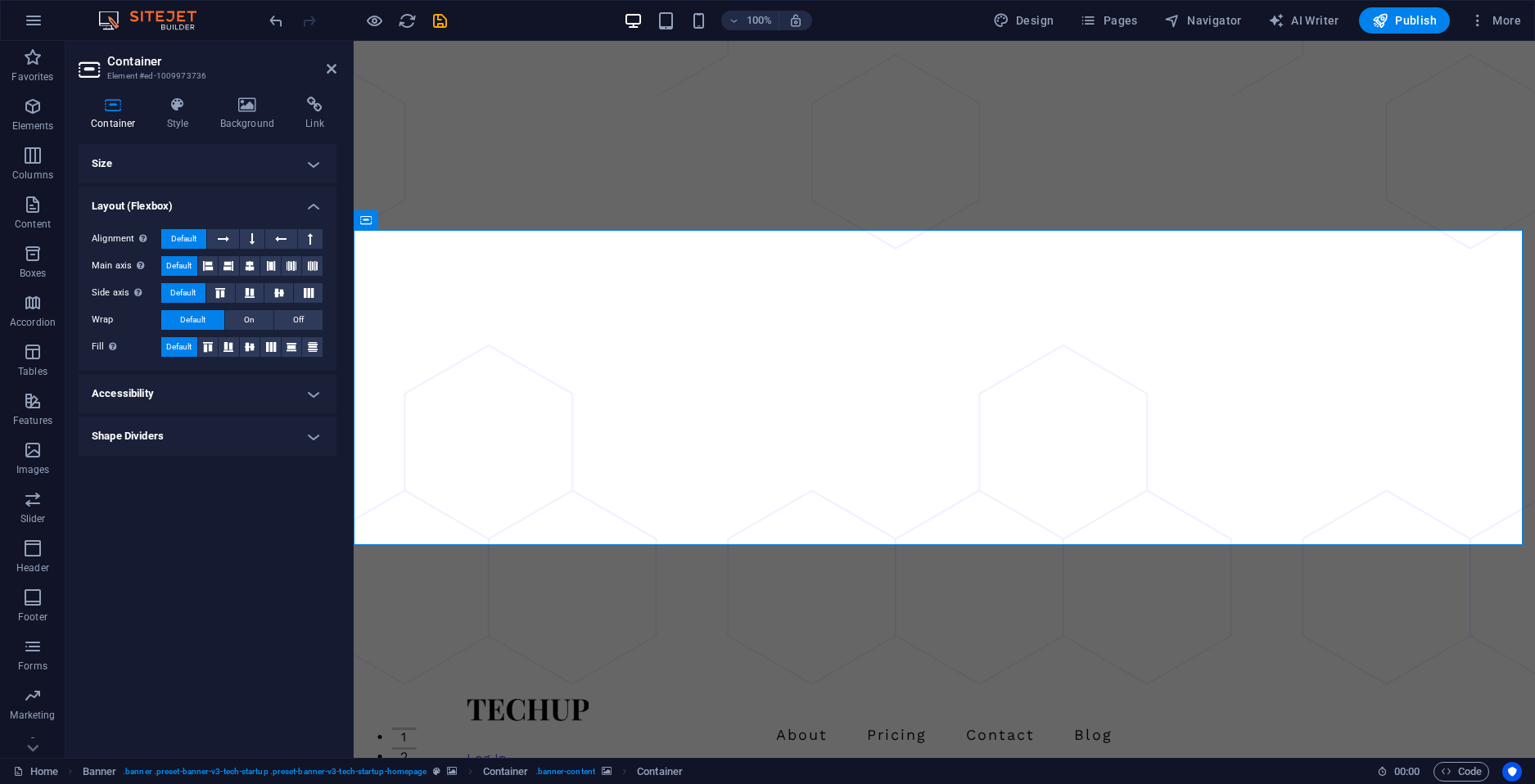
click at [312, 169] on h4 "Size" at bounding box center [208, 163] width 258 height 39
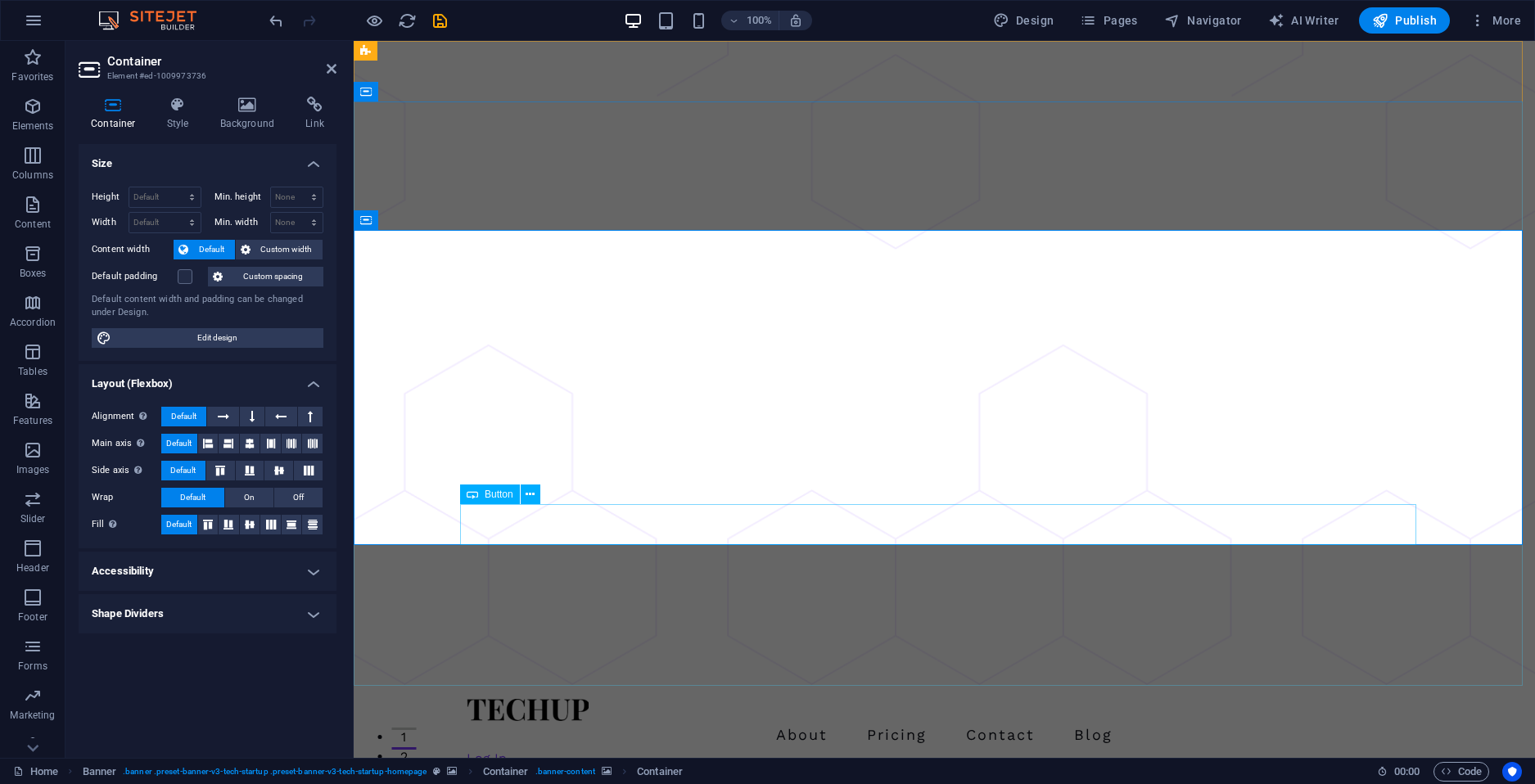
click at [539, 489] on button at bounding box center [531, 495] width 20 height 20
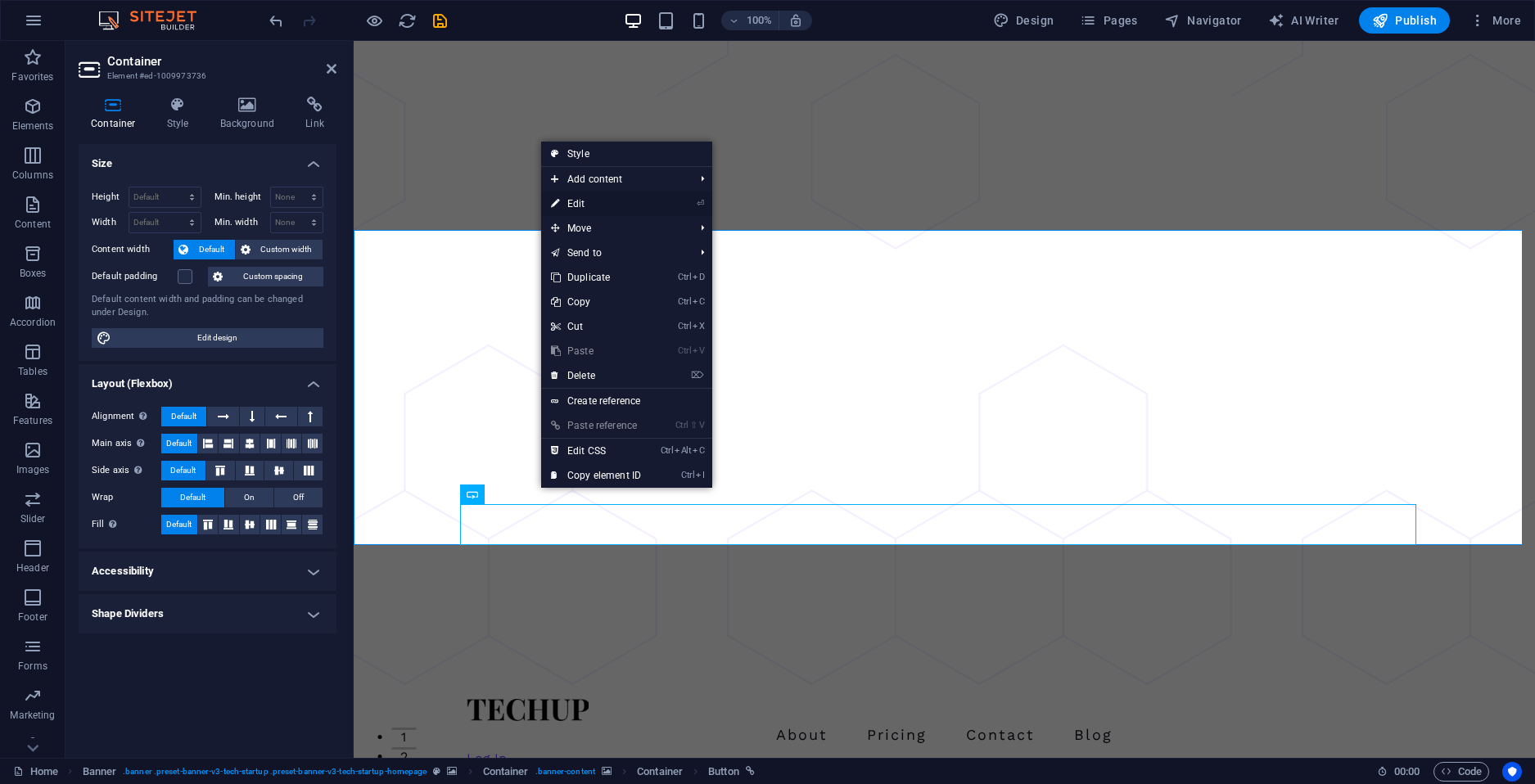
click at [629, 197] on link "⏎ Edit" at bounding box center [595, 203] width 110 height 24
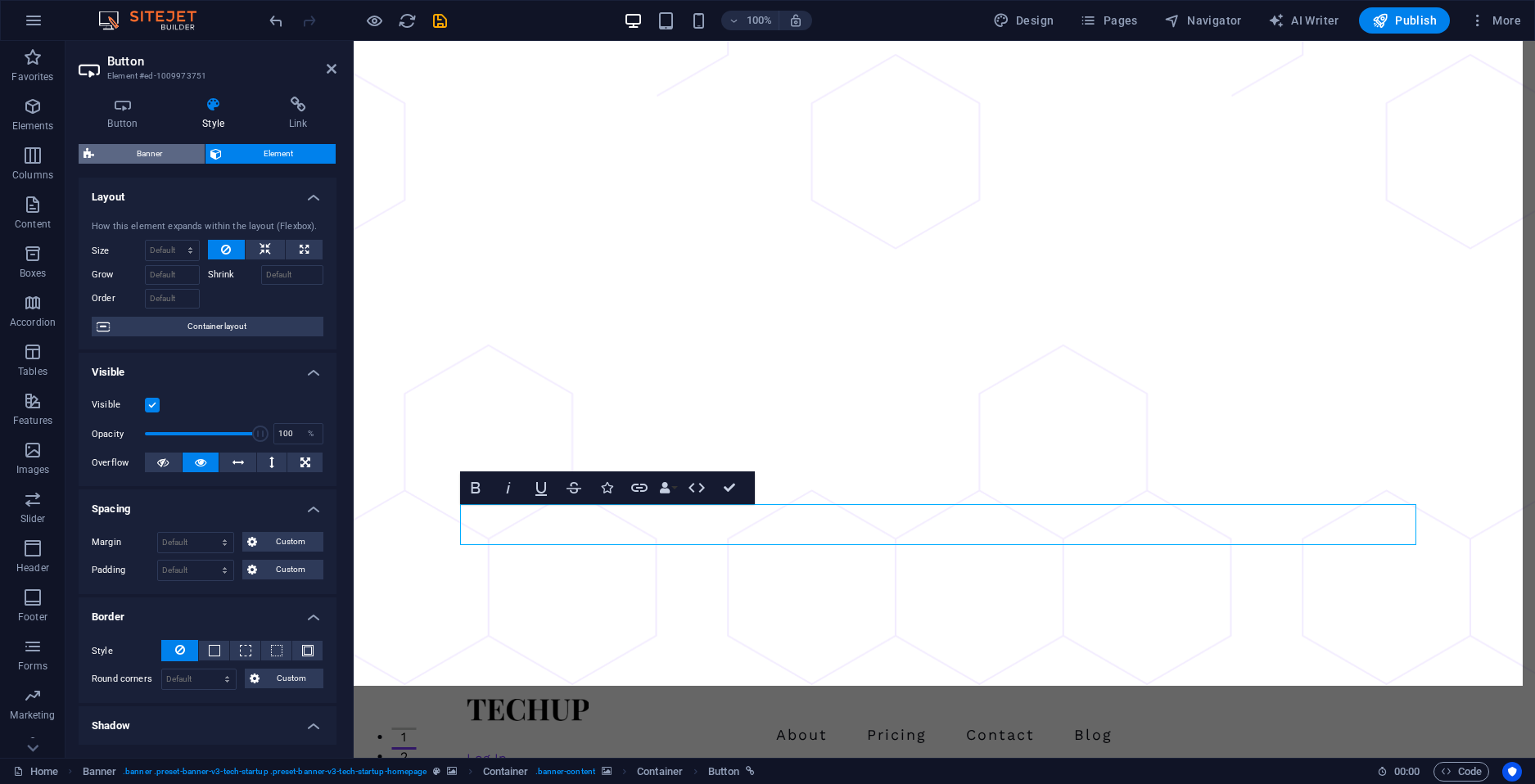
click at [159, 150] on span "Banner" at bounding box center [149, 154] width 101 height 20
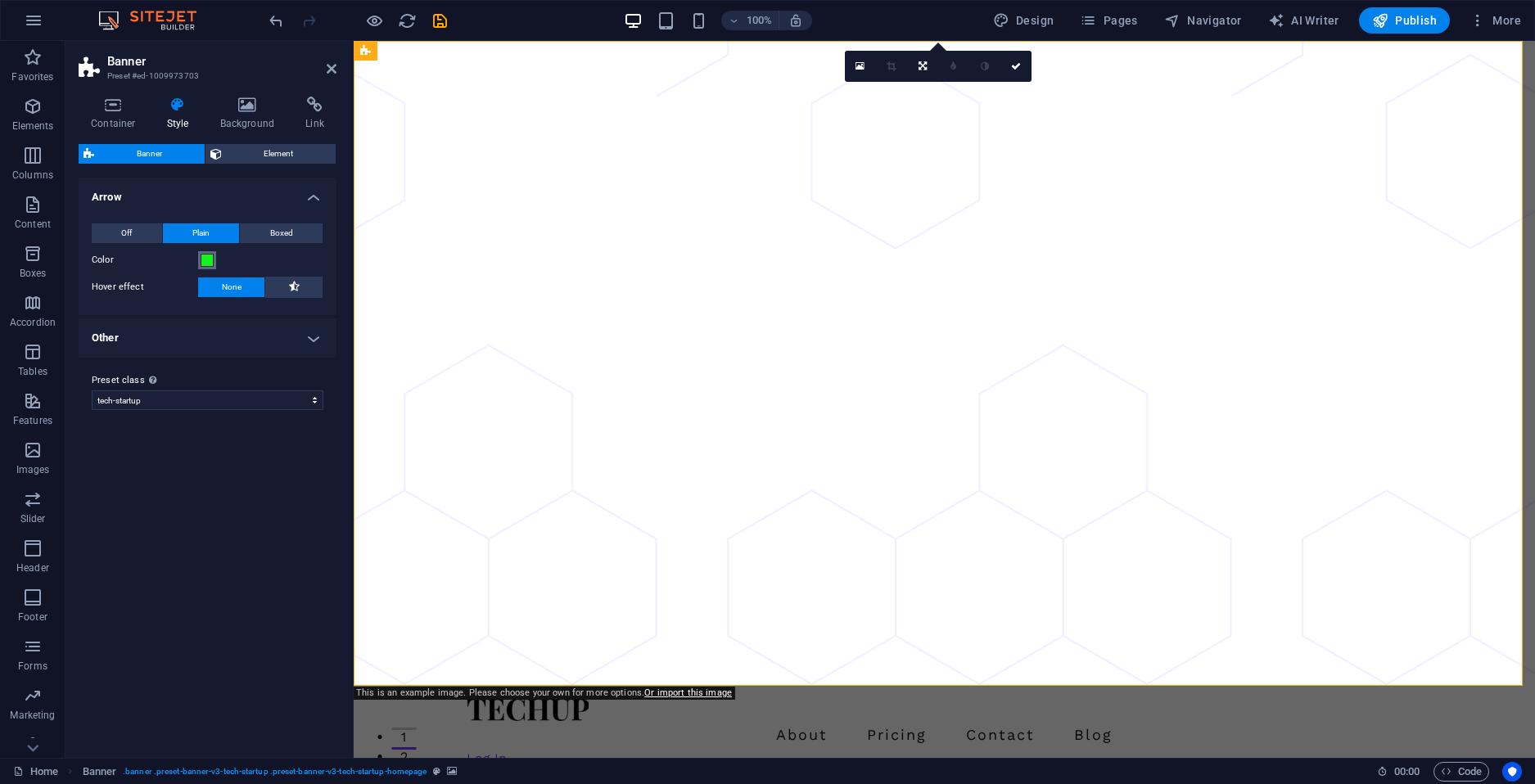
click at [207, 259] on span at bounding box center [207, 260] width 13 height 13
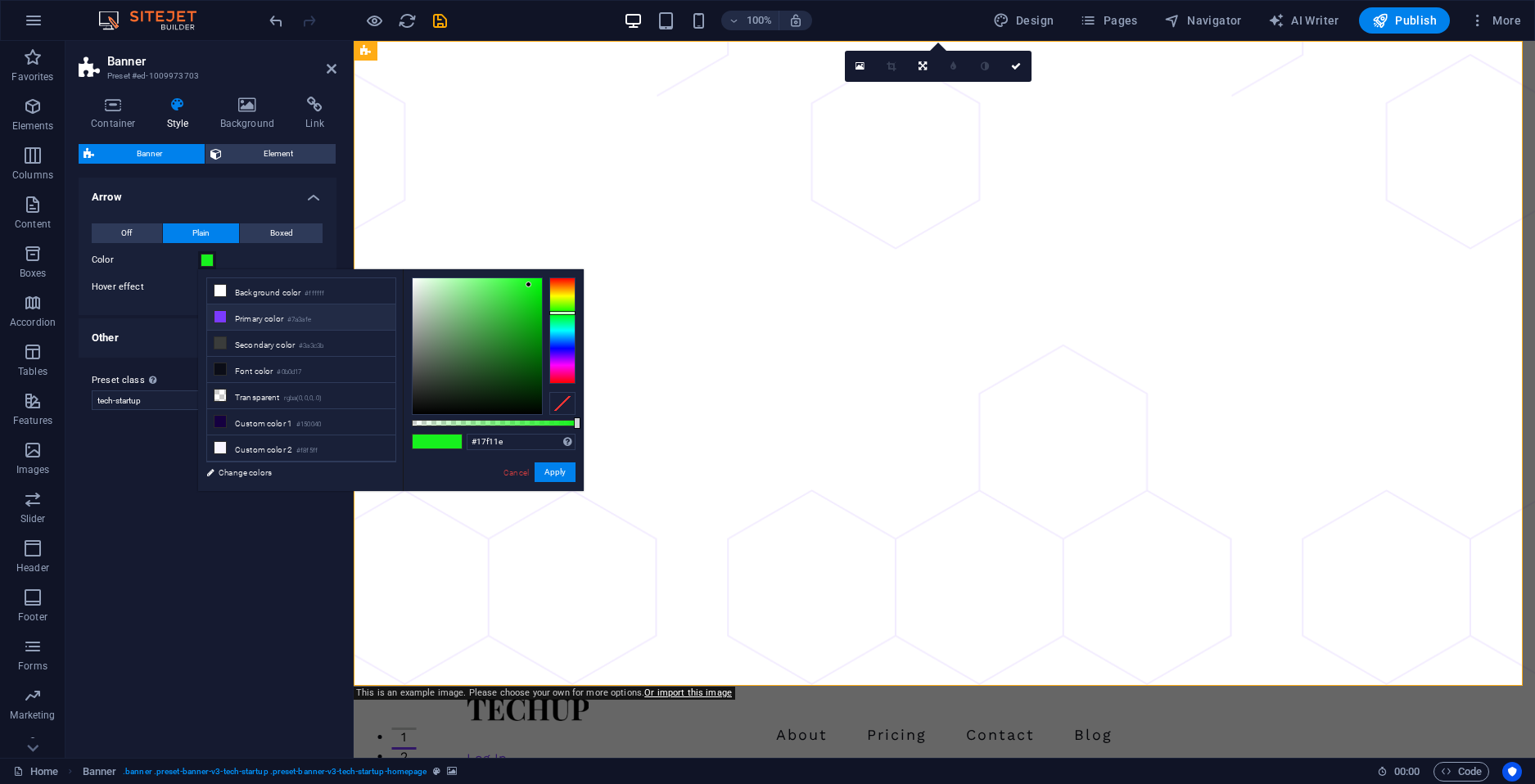
click at [234, 315] on li "Primary color #7a3afe" at bounding box center [300, 318] width 188 height 26
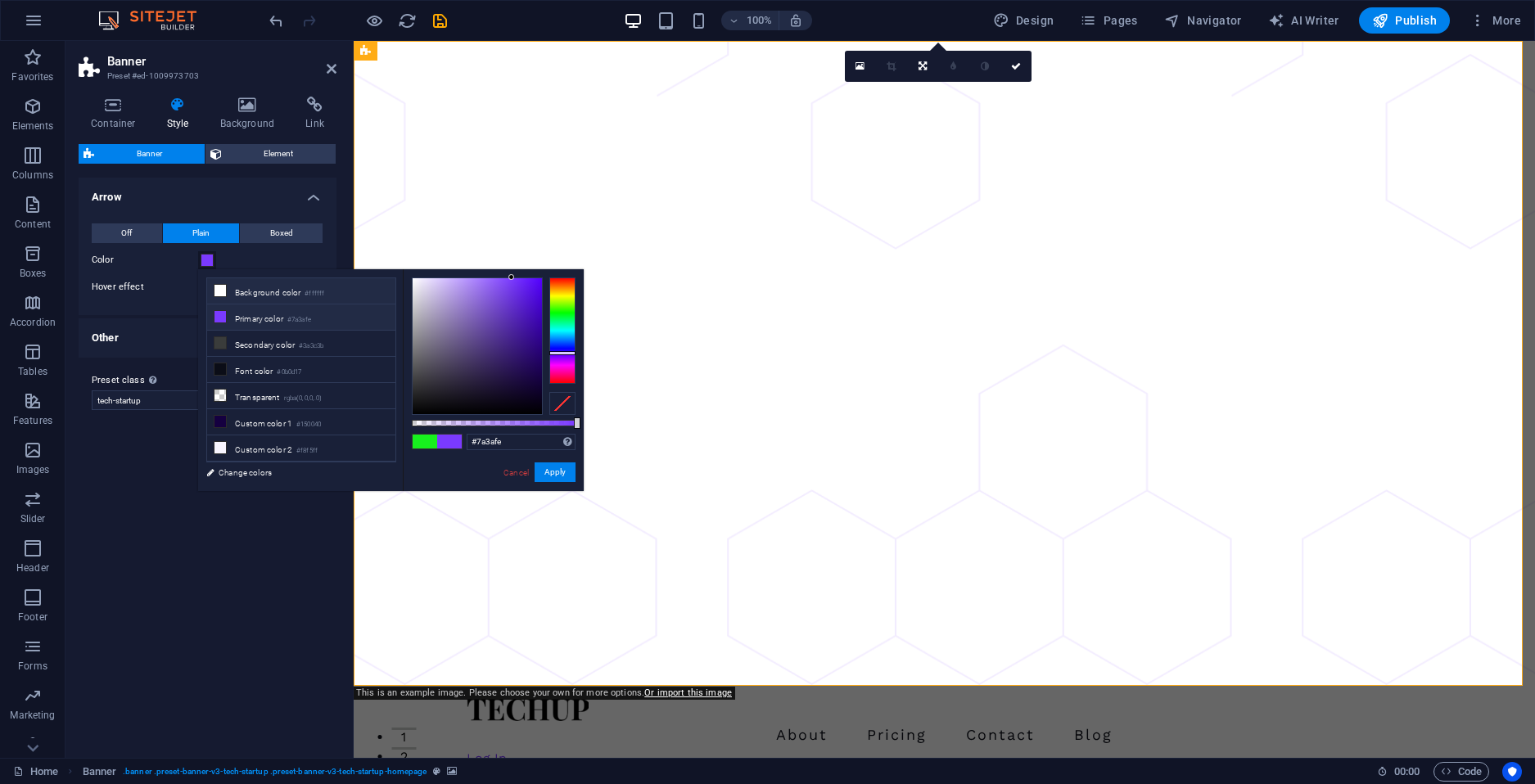
click at [300, 289] on li "Background color #ffffff" at bounding box center [300, 291] width 188 height 26
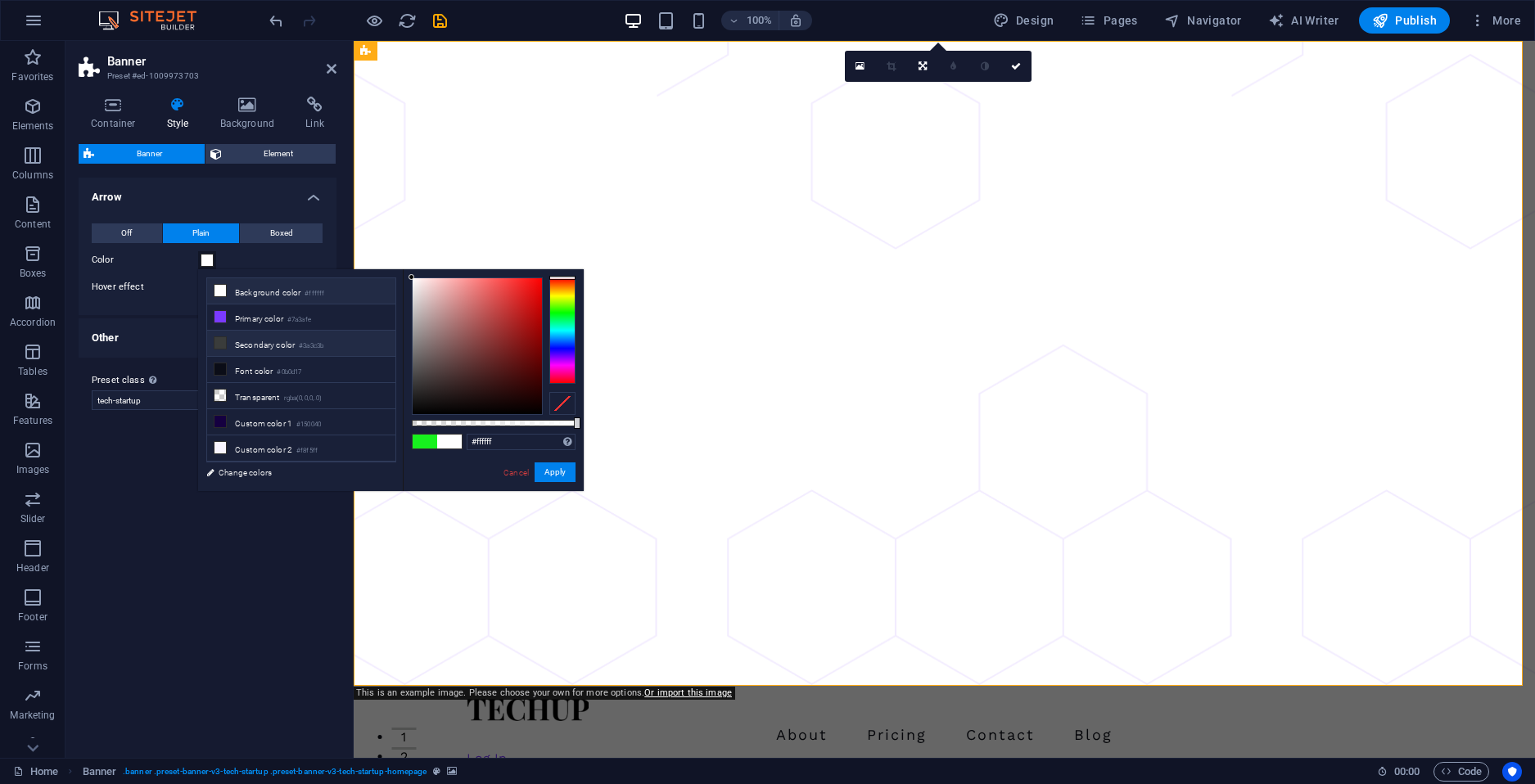
click at [251, 336] on li "Secondary color #3a3c3b" at bounding box center [300, 343] width 188 height 26
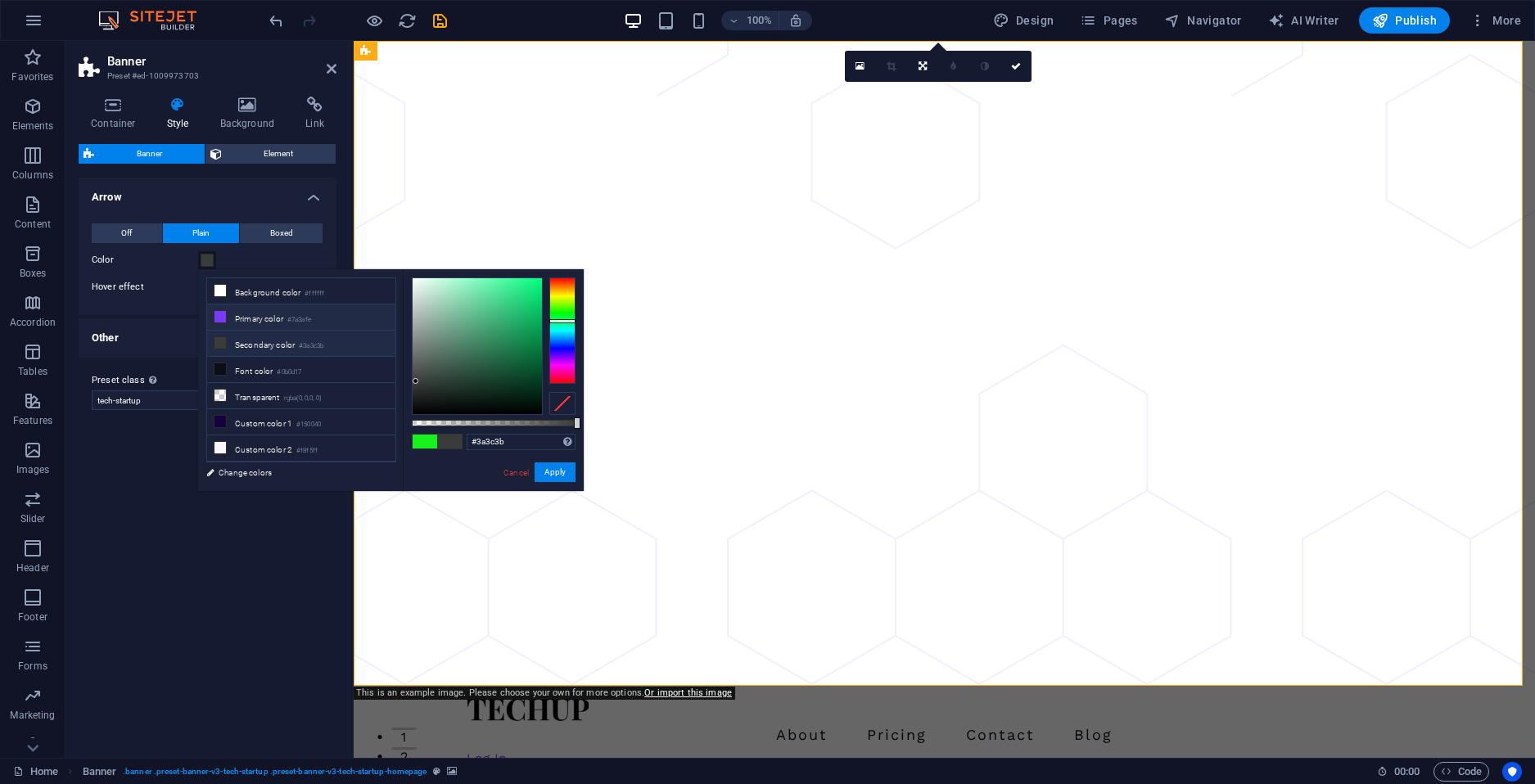
click at [261, 313] on li "Primary color #7a3afe" at bounding box center [300, 318] width 188 height 26
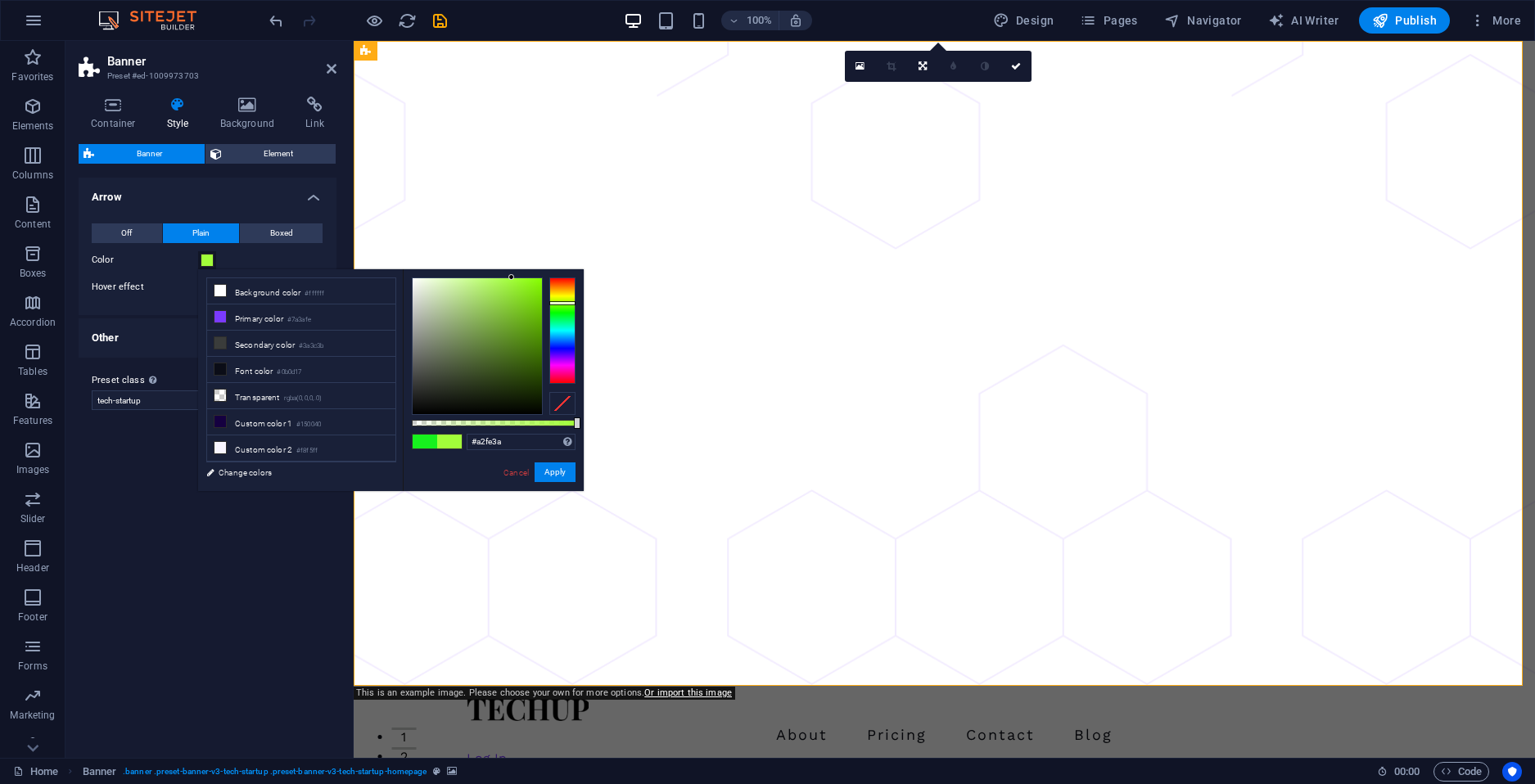
click at [554, 303] on div at bounding box center [562, 330] width 26 height 106
type input "#87ff00"
drag, startPoint x: 529, startPoint y: 309, endPoint x: 547, endPoint y: 277, distance: 36.7
click at [547, 278] on div at bounding box center [494, 347] width 163 height 138
click at [560, 476] on button "Apply" at bounding box center [555, 473] width 41 height 20
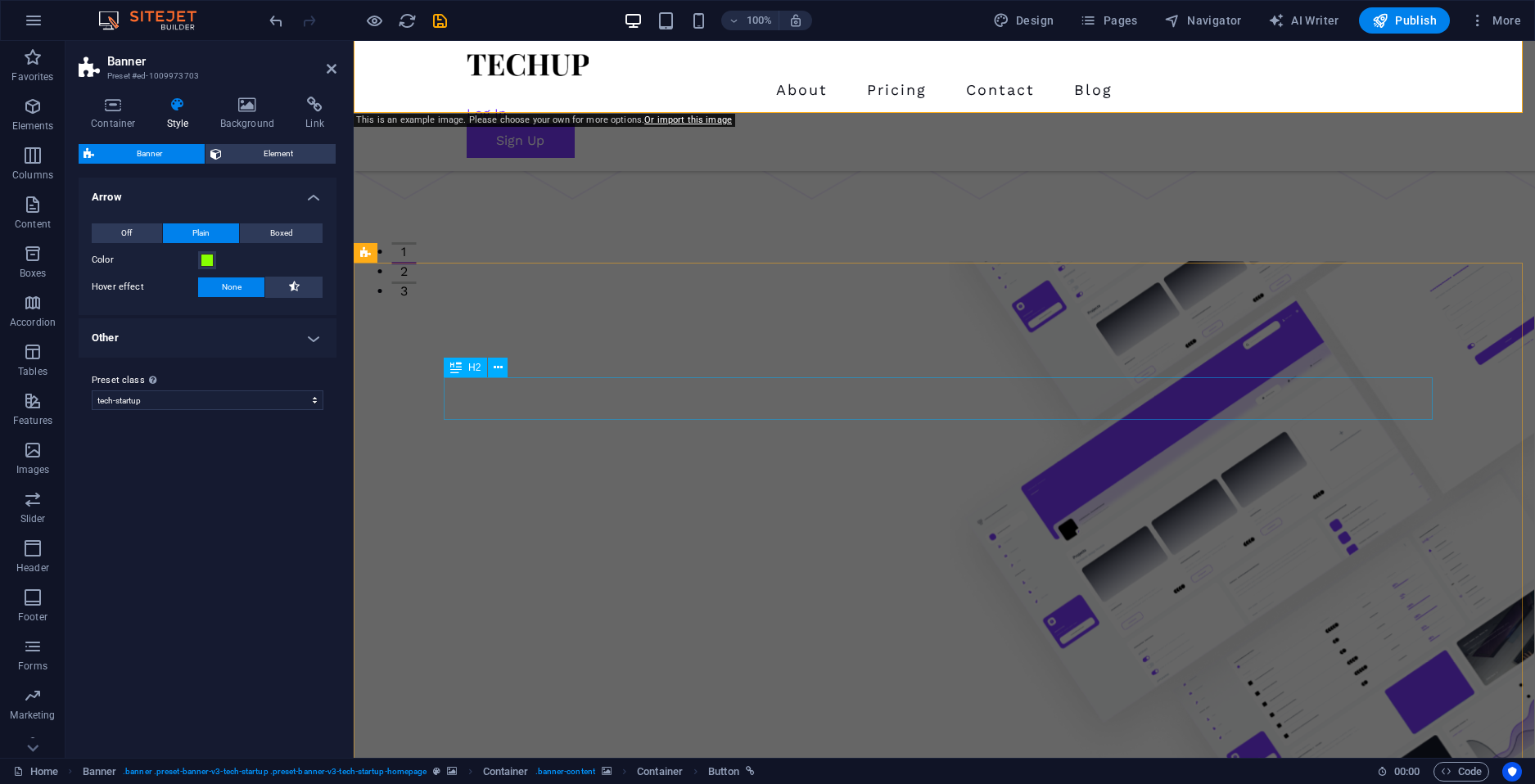
scroll to position [163, 0]
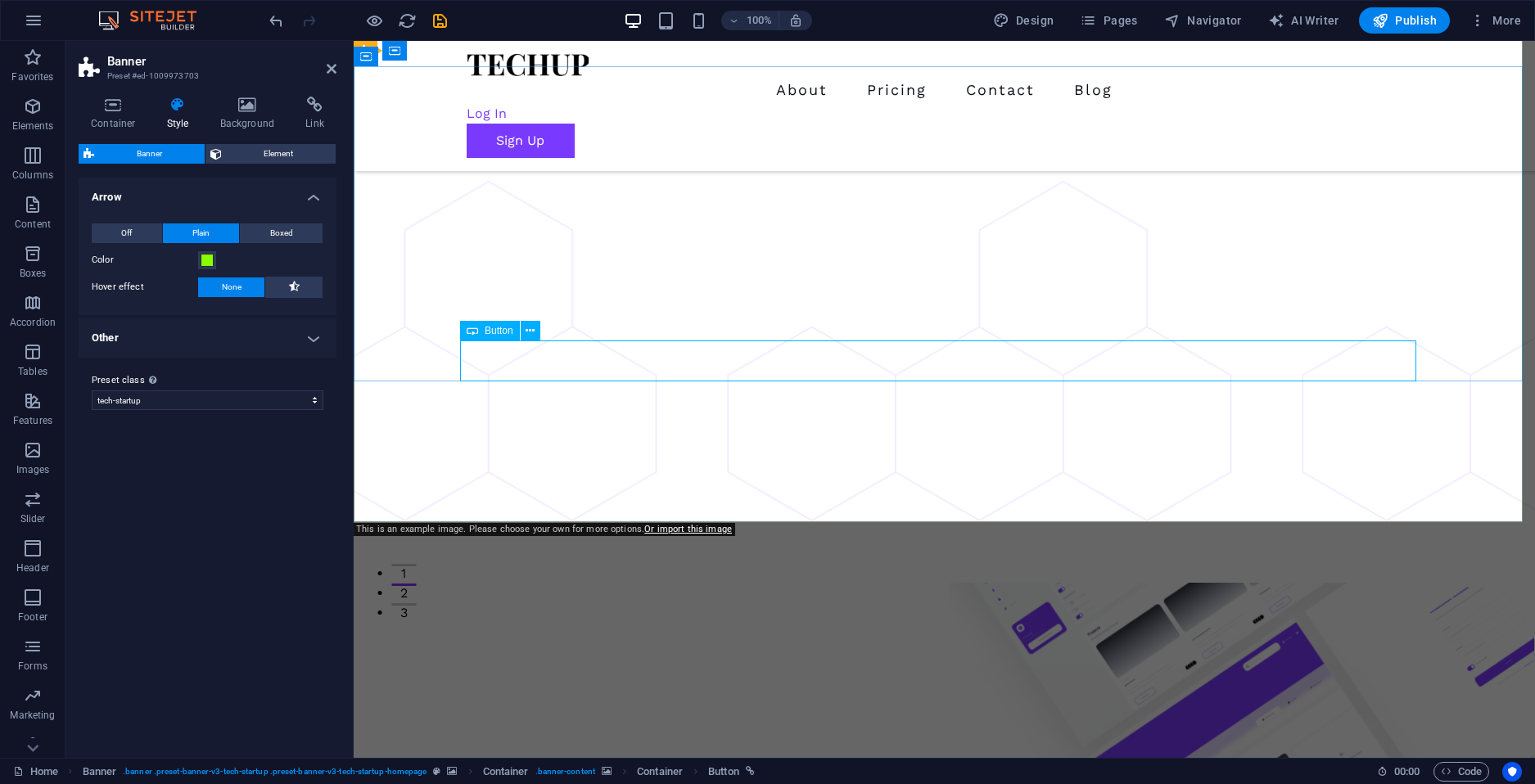
click at [485, 331] on span "Button" at bounding box center [499, 330] width 29 height 10
click at [477, 330] on icon at bounding box center [472, 331] width 12 height 20
click at [142, 237] on button "Off" at bounding box center [127, 233] width 71 height 20
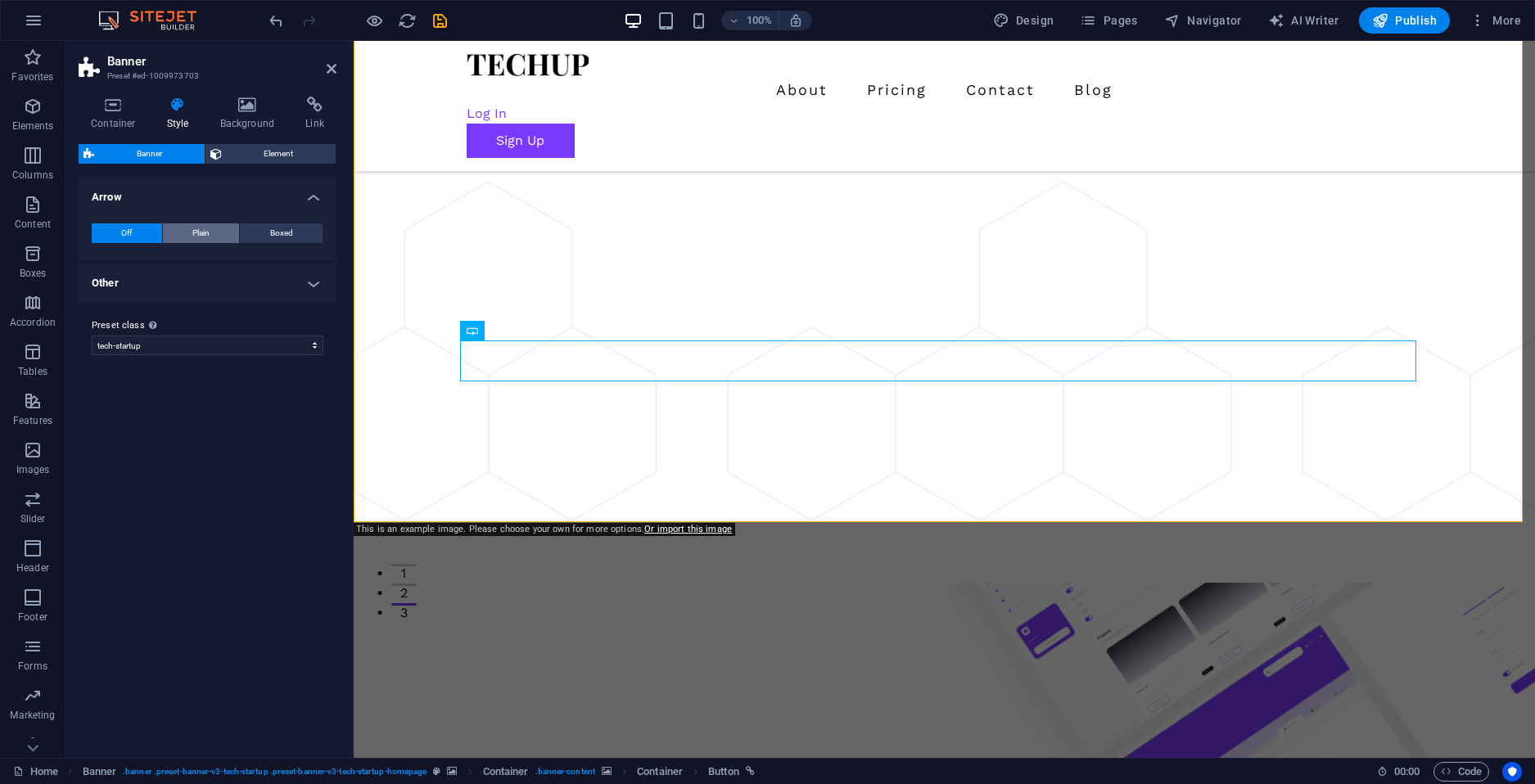
click at [222, 235] on button "Plain" at bounding box center [202, 233] width 77 height 20
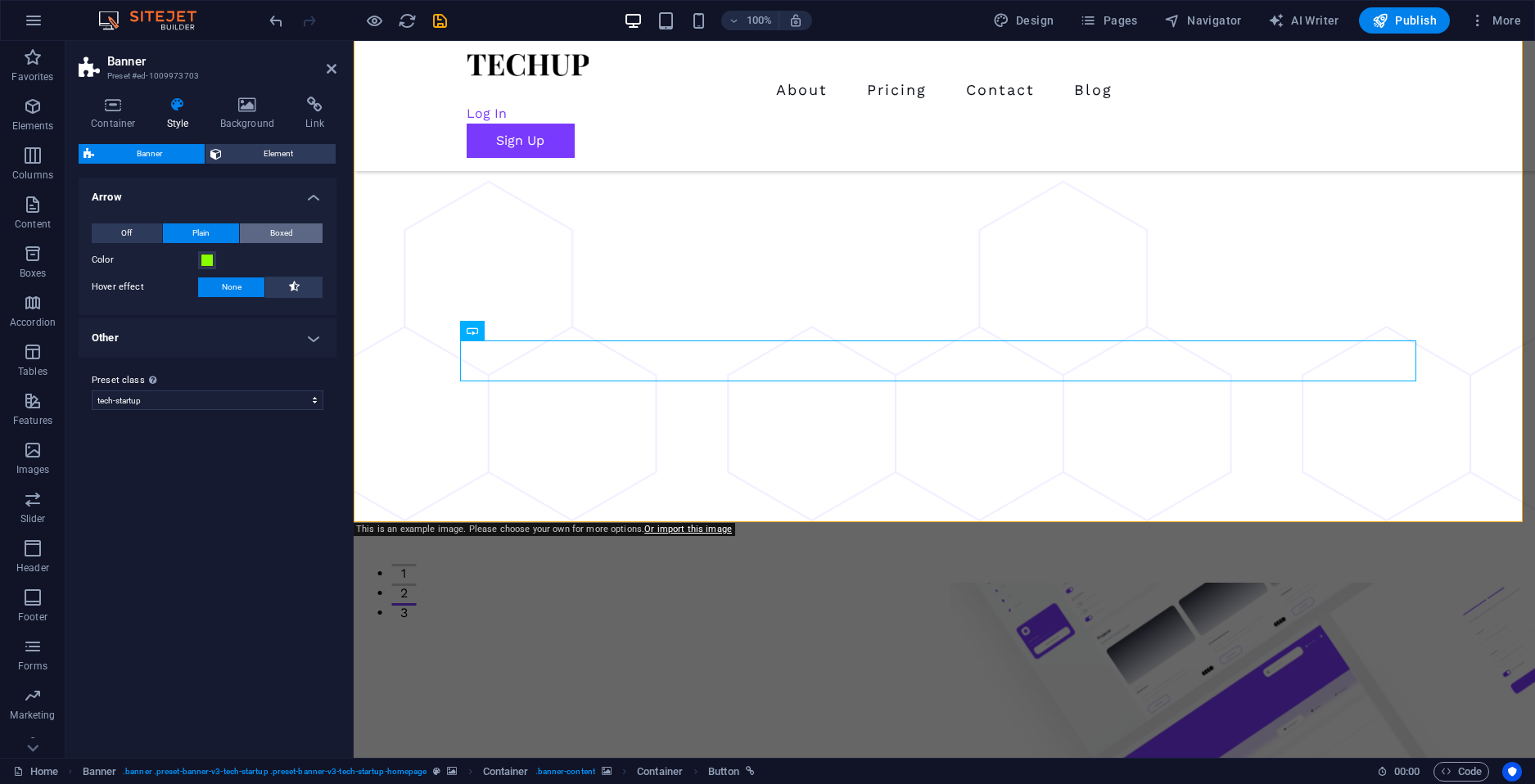
click at [298, 239] on button "Boxed" at bounding box center [280, 233] width 83 height 20
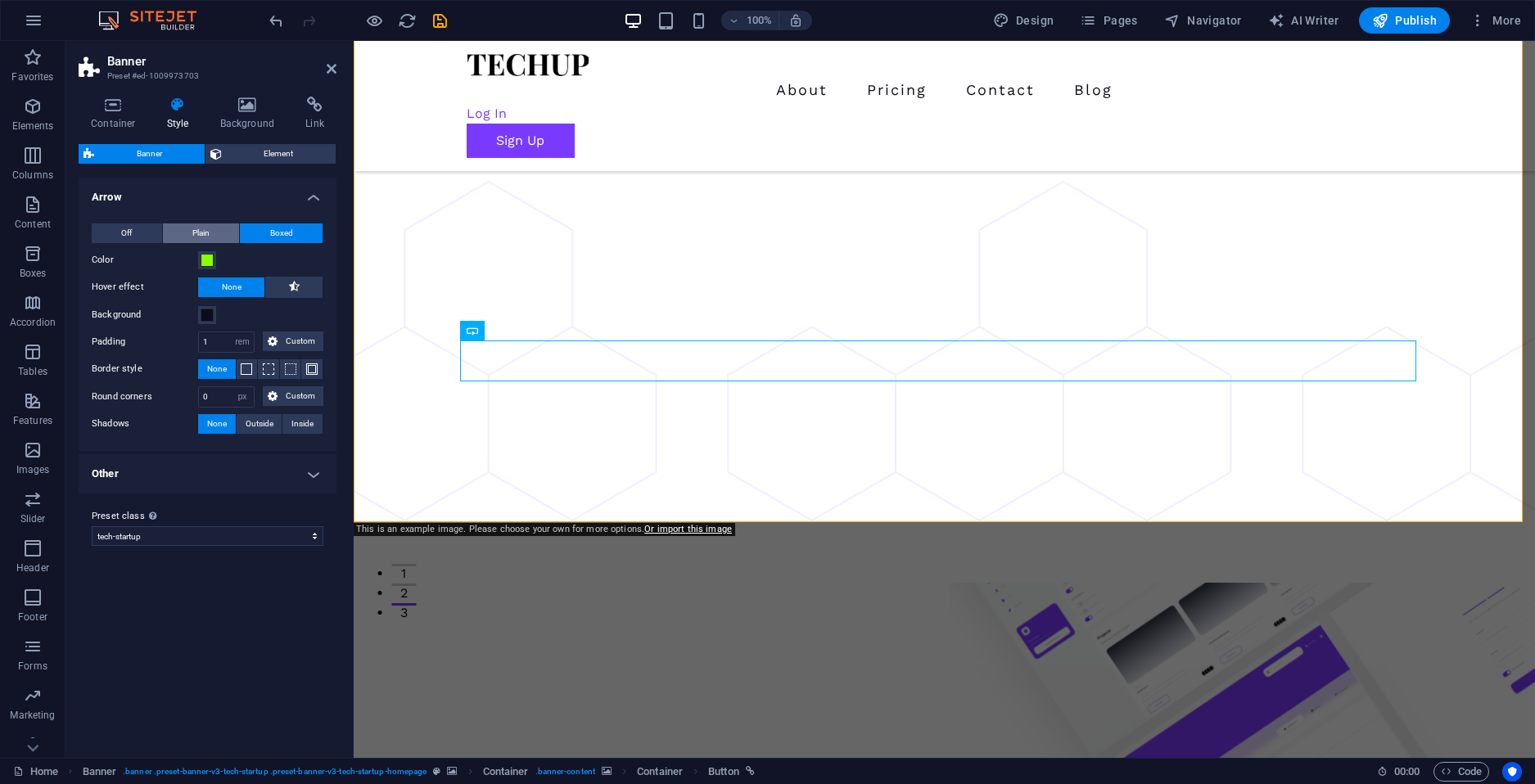
drag, startPoint x: 135, startPoint y: 224, endPoint x: 224, endPoint y: 238, distance: 90.1
click at [137, 224] on button "Off" at bounding box center [127, 233] width 71 height 20
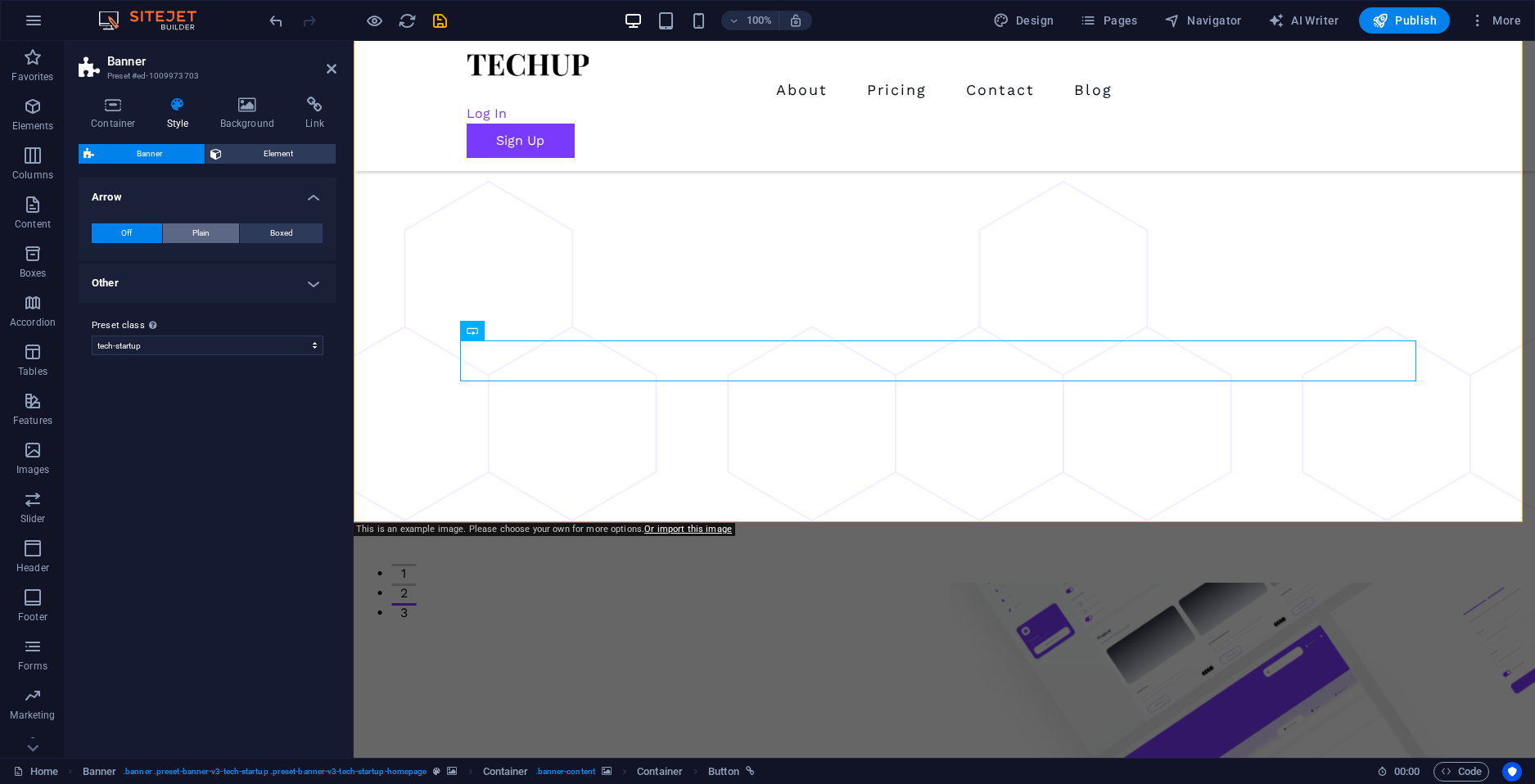
click at [226, 229] on button "Plain" at bounding box center [202, 233] width 77 height 20
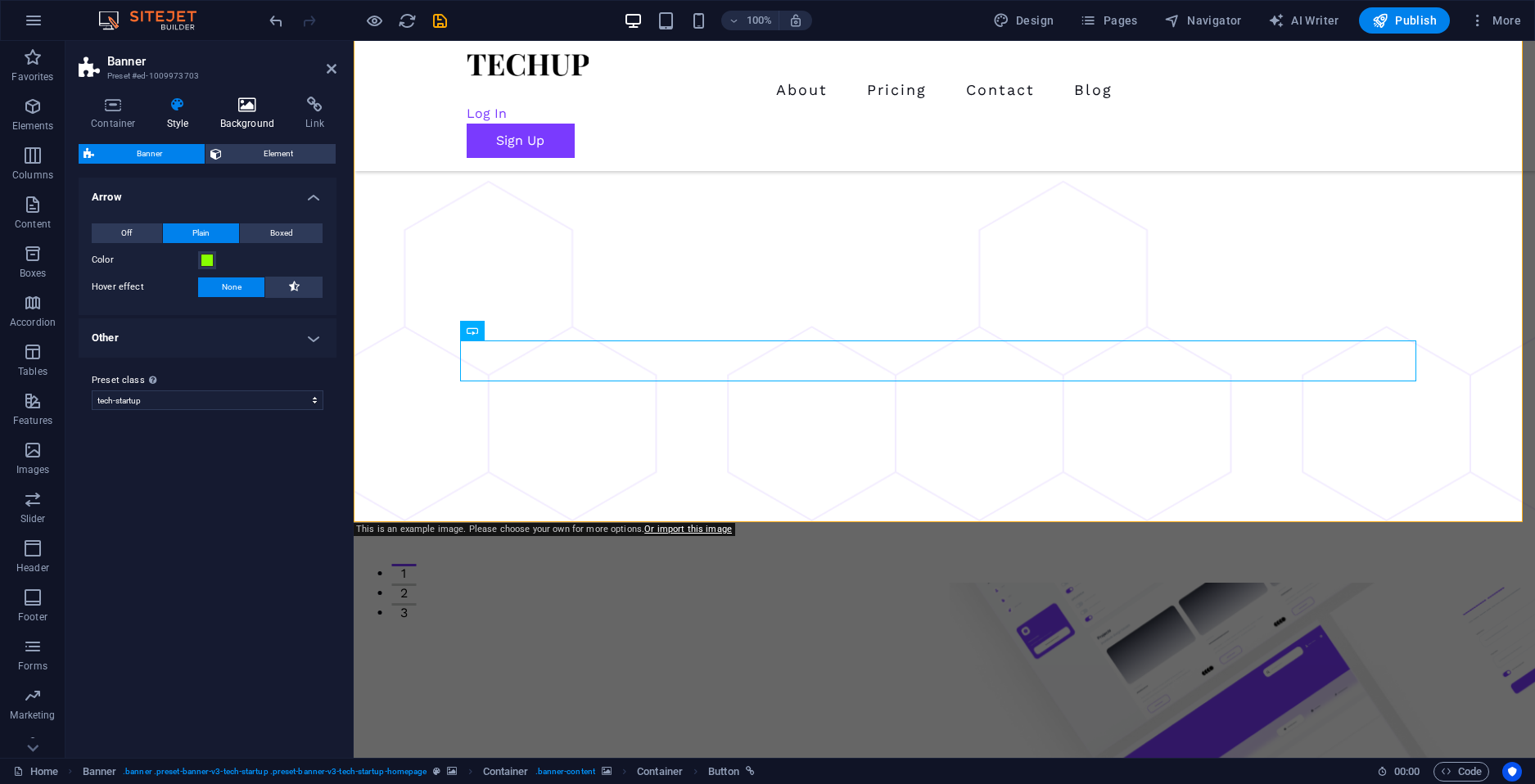
click at [219, 109] on icon at bounding box center [248, 104] width 80 height 16
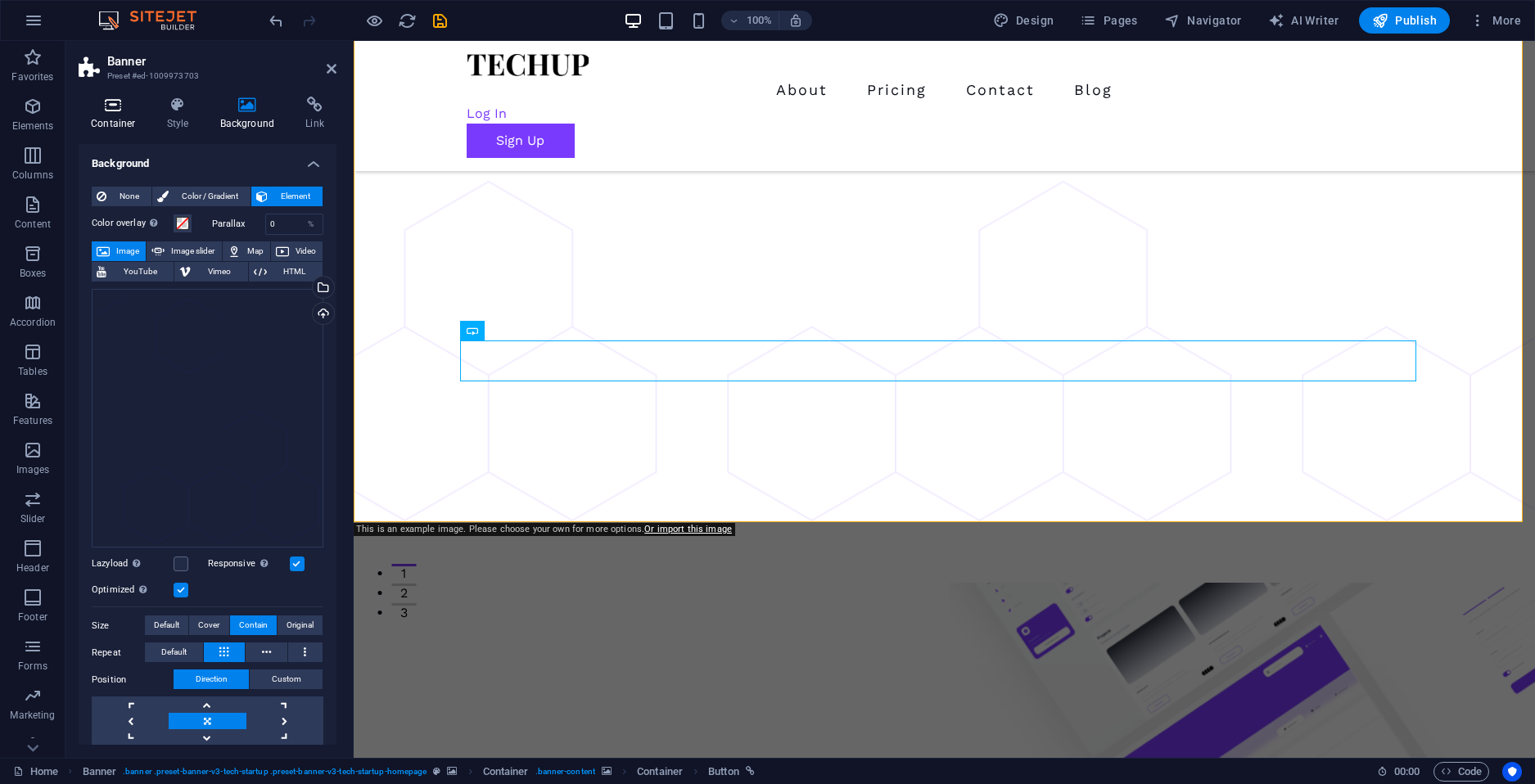
click at [109, 113] on icon at bounding box center [113, 104] width 70 height 16
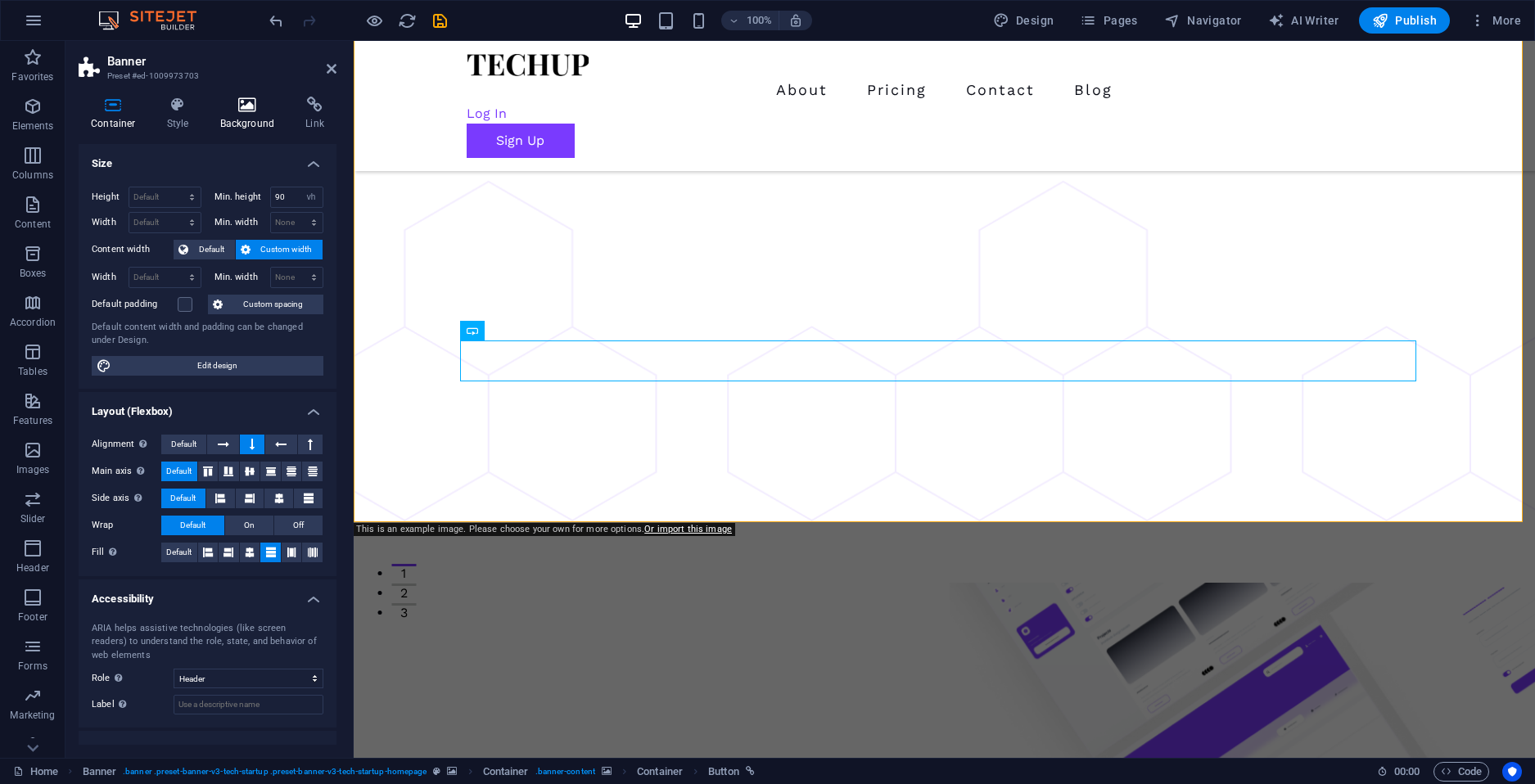
click at [208, 109] on ul "Container Style Background Link" at bounding box center [208, 113] width 258 height 34
click at [238, 114] on h4 "Background" at bounding box center [251, 113] width 86 height 34
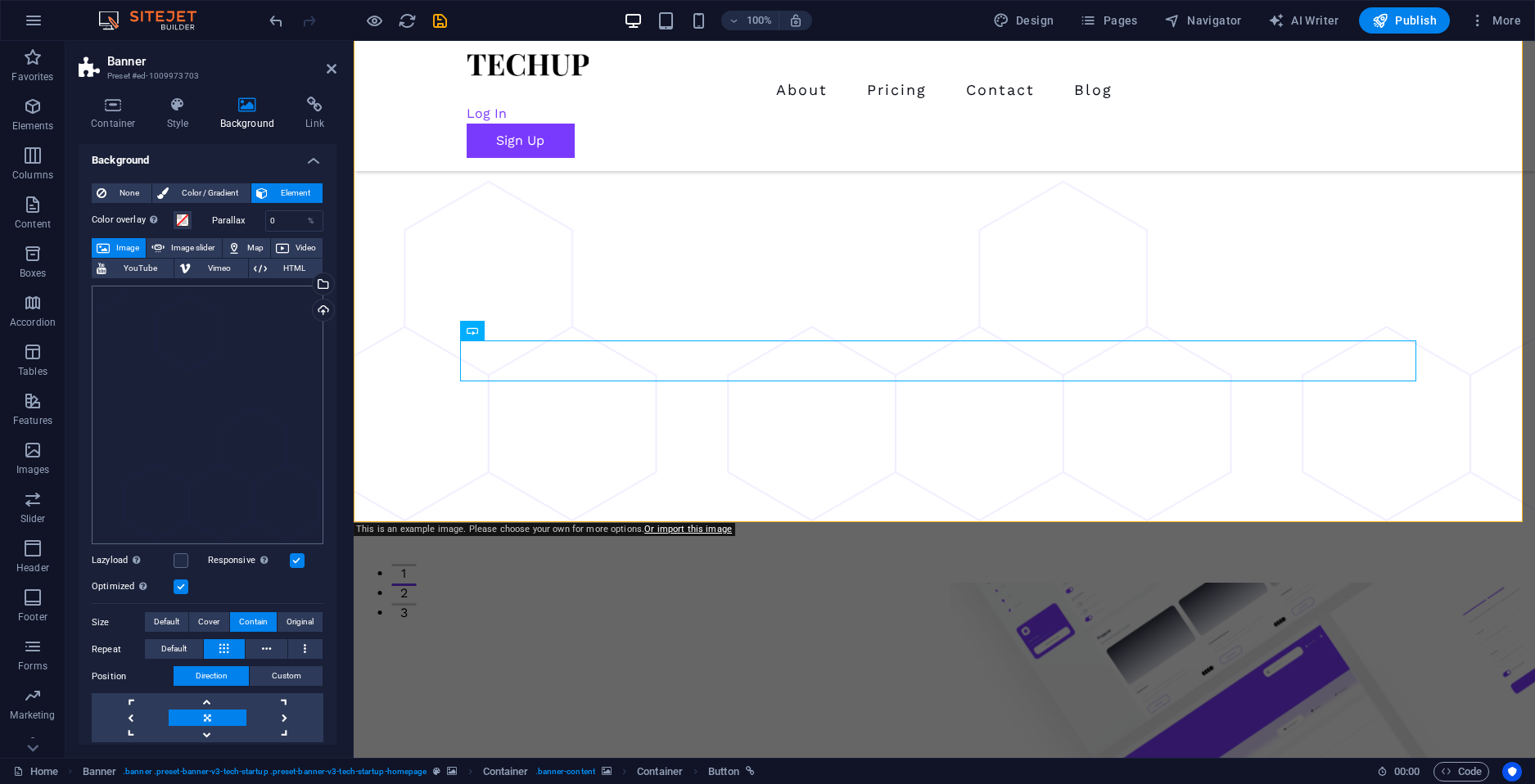
scroll to position [0, 0]
click at [187, 226] on span at bounding box center [182, 223] width 13 height 13
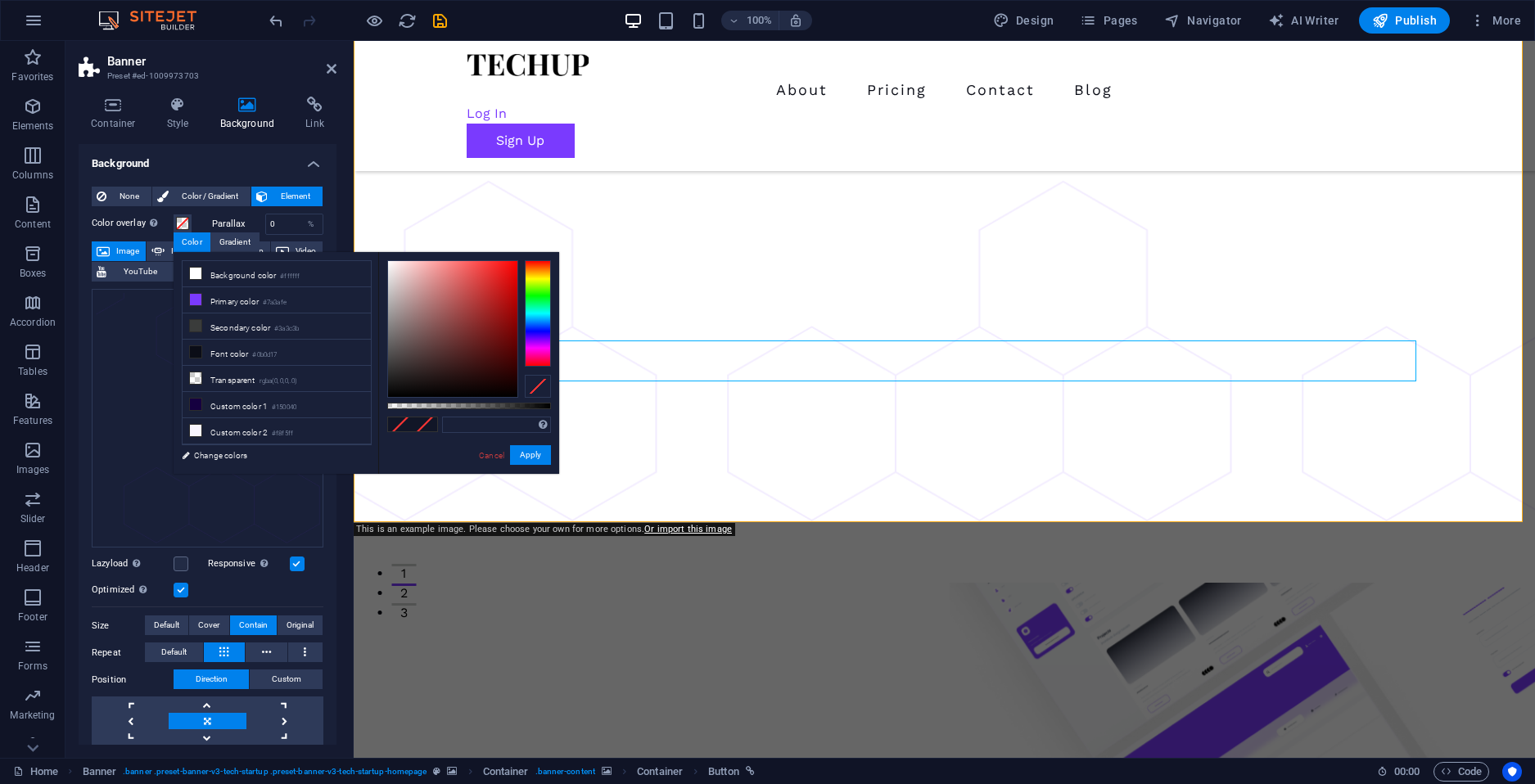
drag, startPoint x: 521, startPoint y: 296, endPoint x: 549, endPoint y: 289, distance: 28.9
click at [549, 289] on div at bounding box center [469, 329] width 163 height 138
type input "#000000"
click at [547, 289] on div at bounding box center [537, 313] width 26 height 106
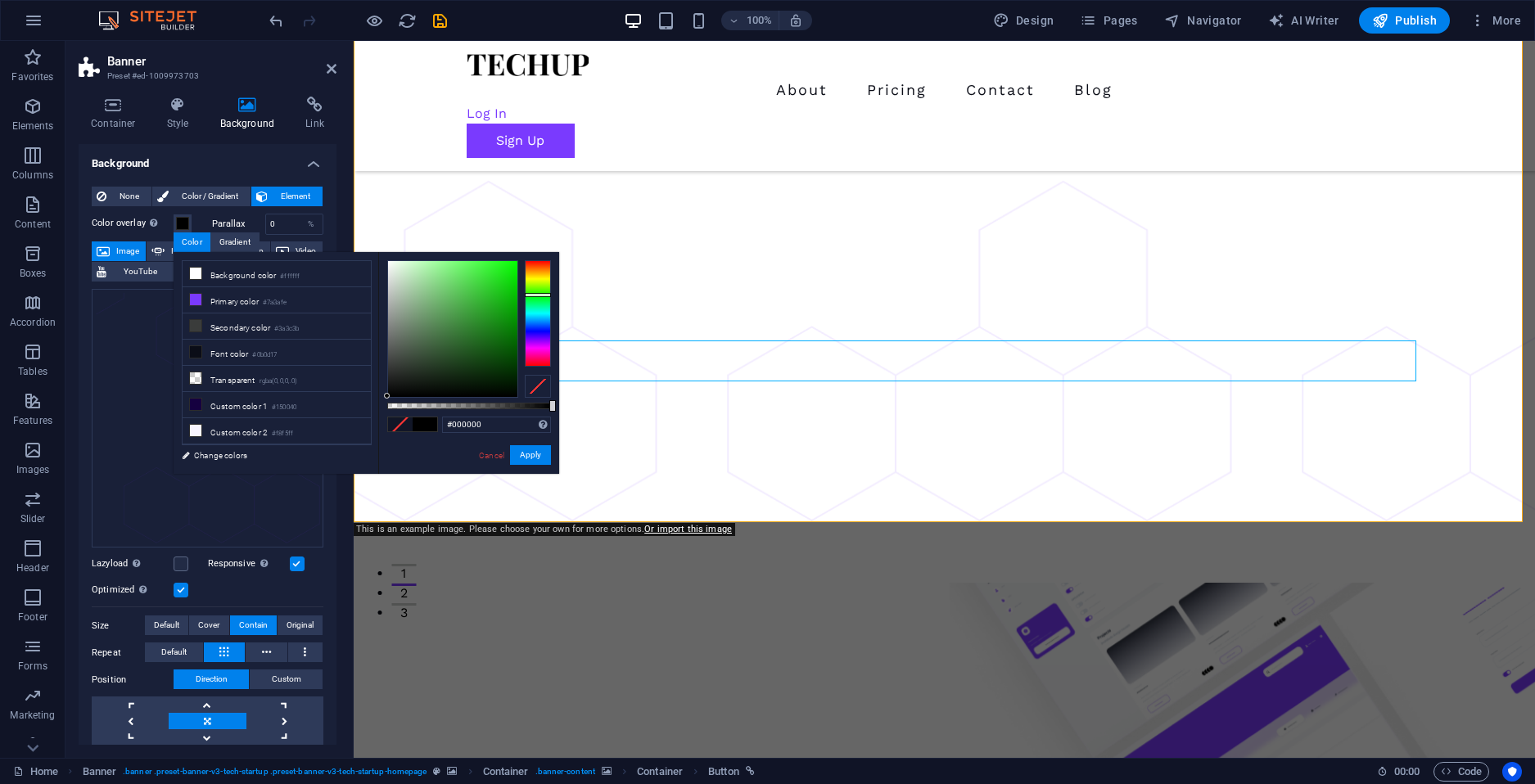
drag, startPoint x: 541, startPoint y: 292, endPoint x: 545, endPoint y: 305, distance: 13.6
click at [545, 305] on div at bounding box center [537, 313] width 26 height 106
click at [497, 447] on div "Cancel Apply" at bounding box center [514, 456] width 74 height 21
click at [497, 452] on link "Cancel" at bounding box center [492, 456] width 29 height 13
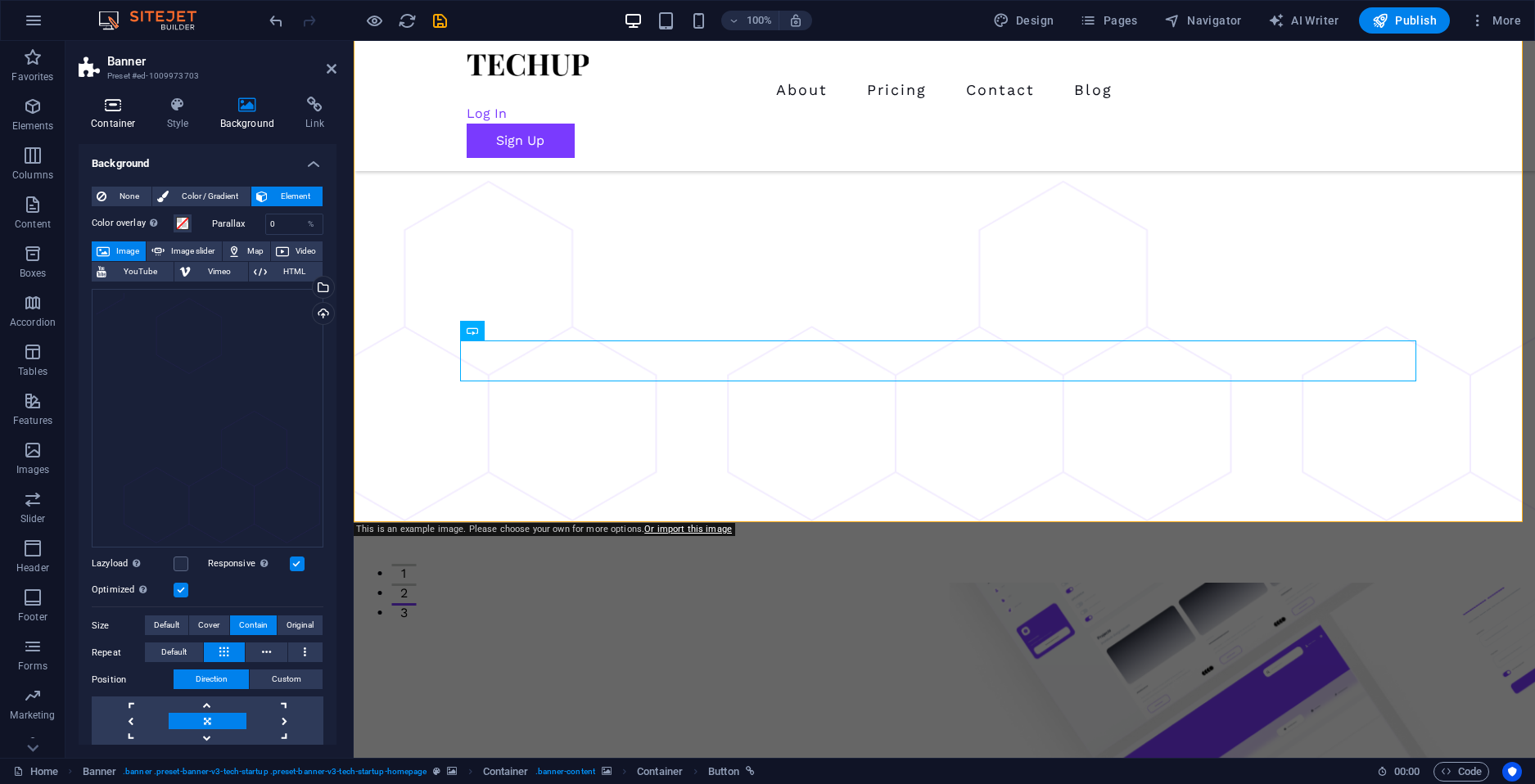
click at [122, 122] on h4 "Container" at bounding box center [117, 113] width 76 height 34
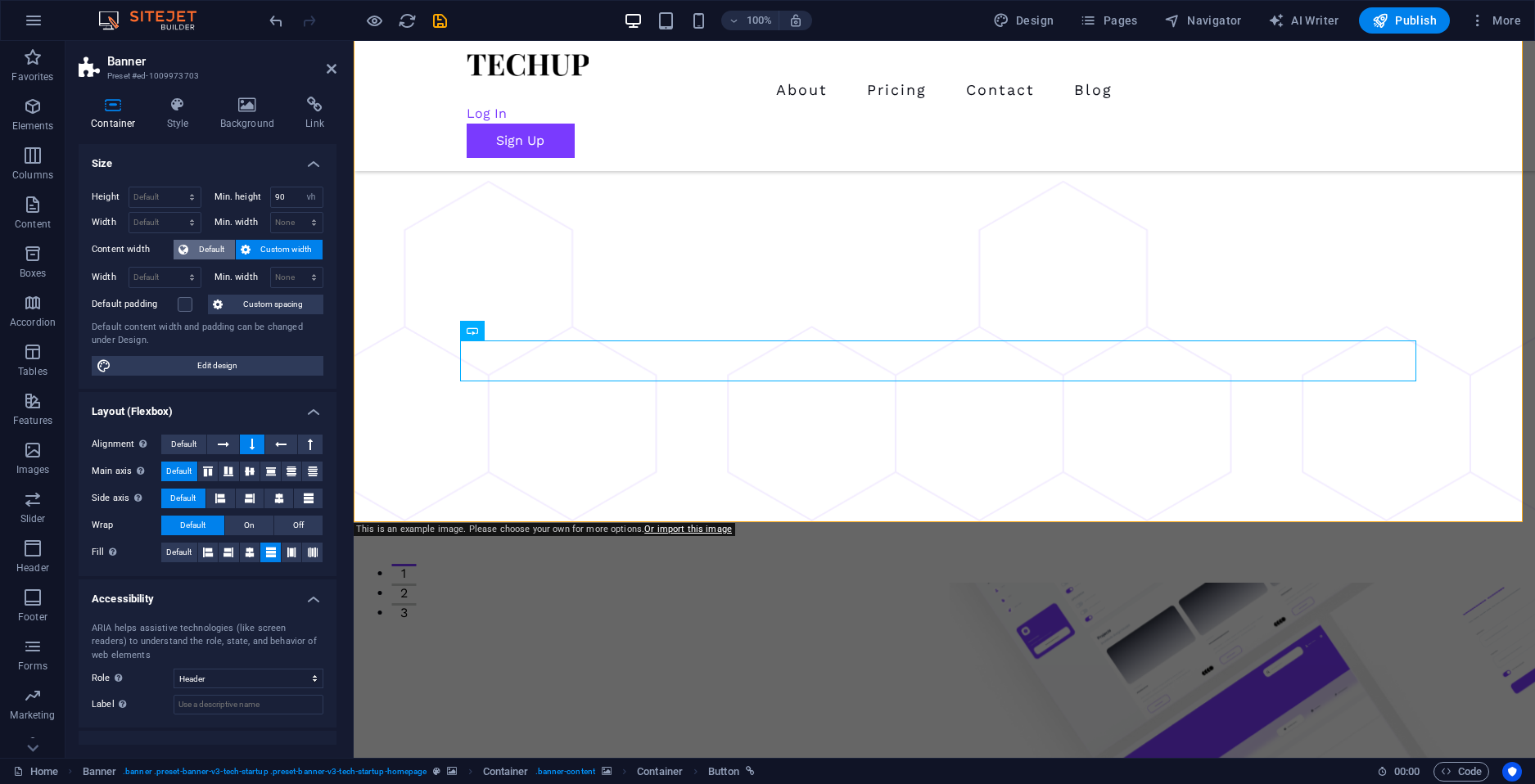
click at [199, 245] on span "Default" at bounding box center [212, 250] width 37 height 20
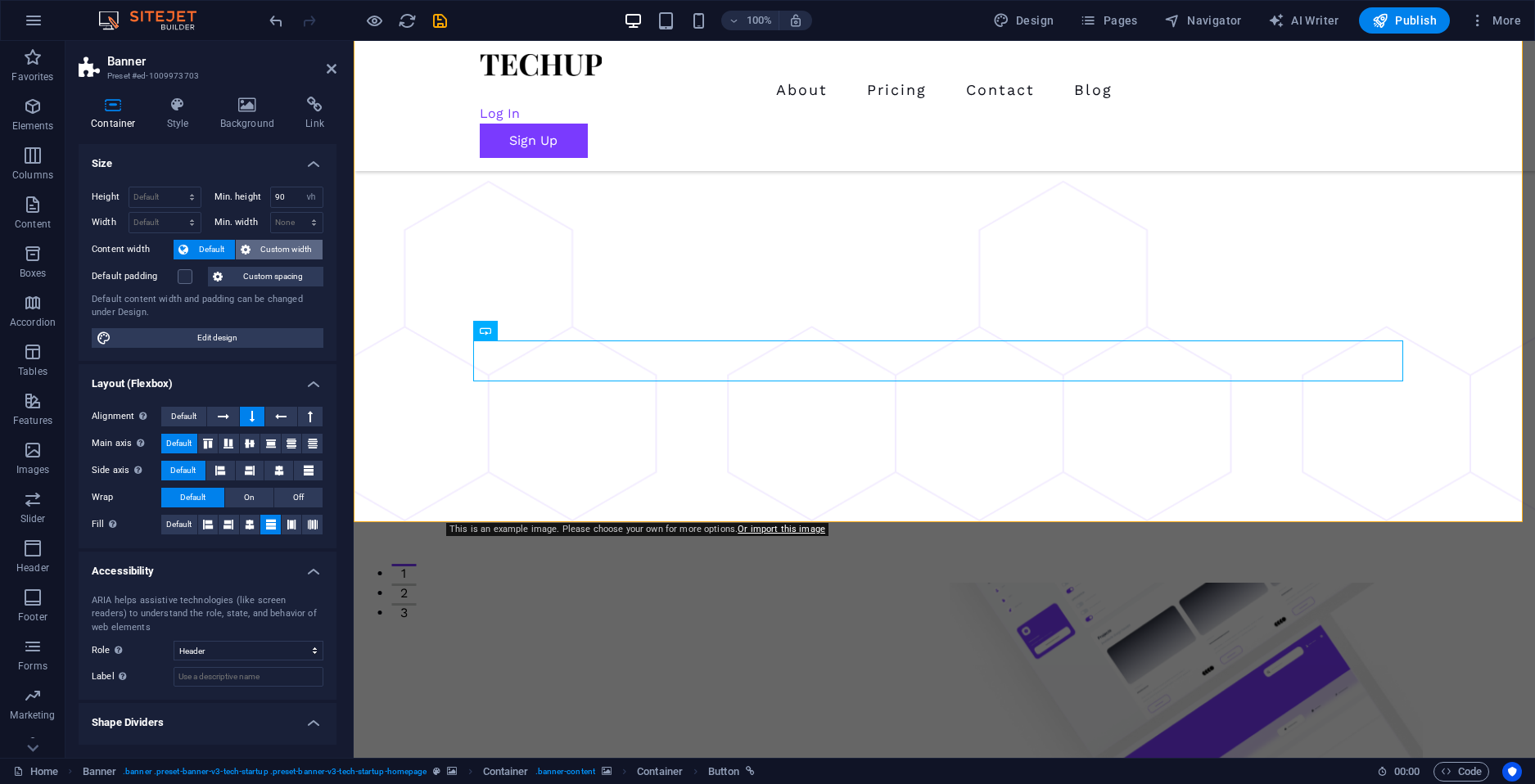
click at [255, 248] on span "Custom width" at bounding box center [286, 250] width 63 height 20
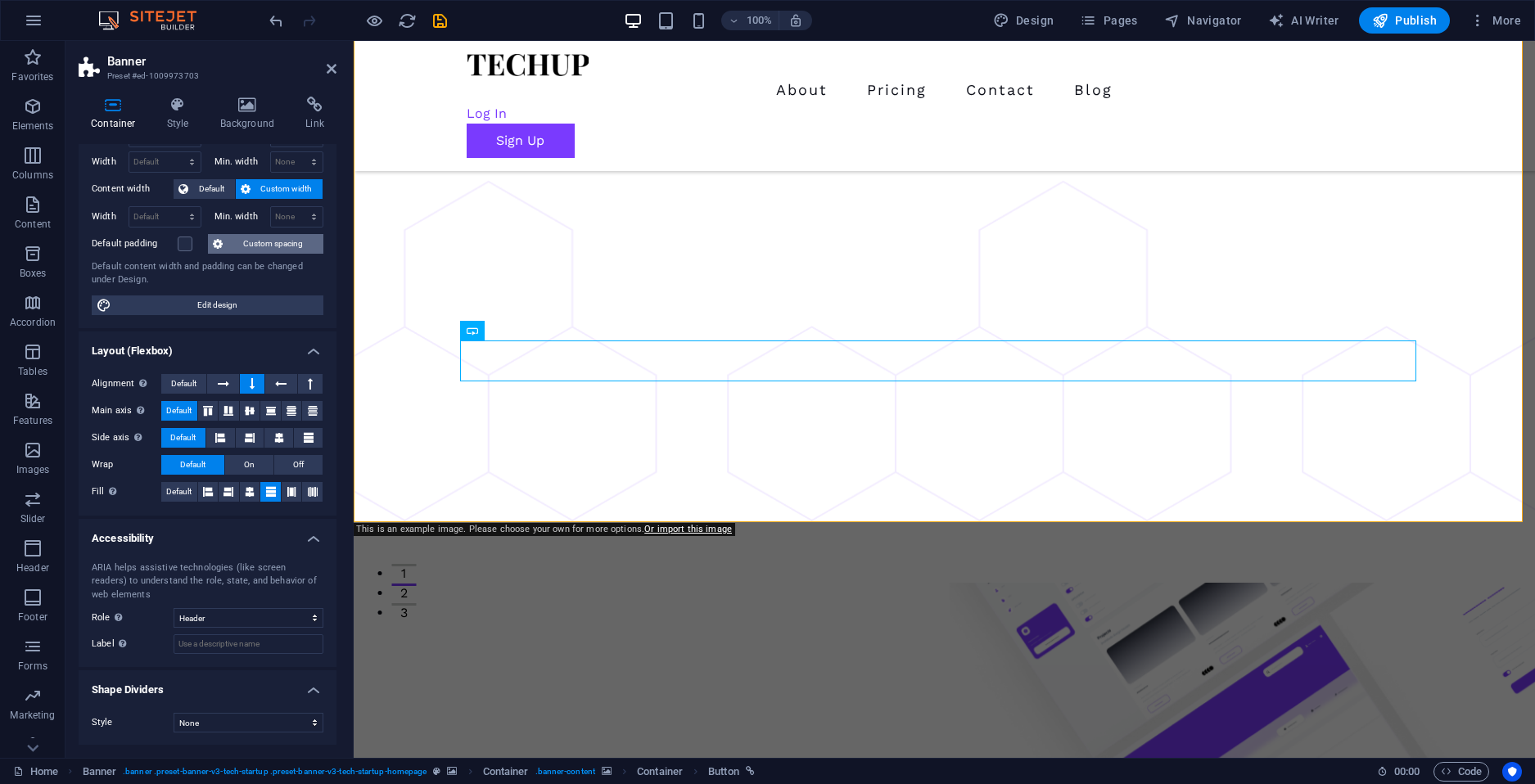
scroll to position [62, 0]
